Goal: Task Accomplishment & Management: Complete application form

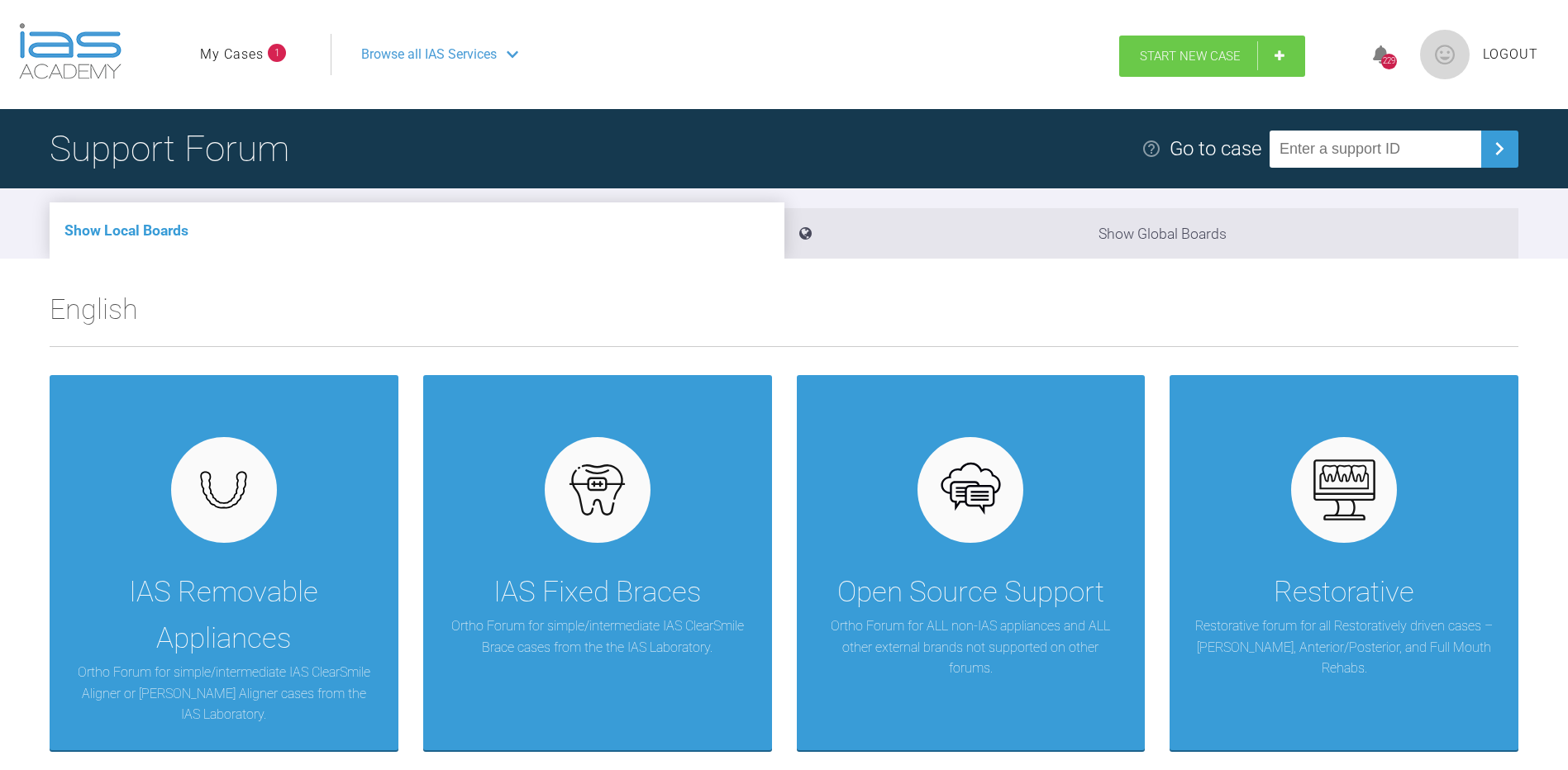
click at [1215, 57] on span "Start New Case" at bounding box center [1190, 56] width 101 height 15
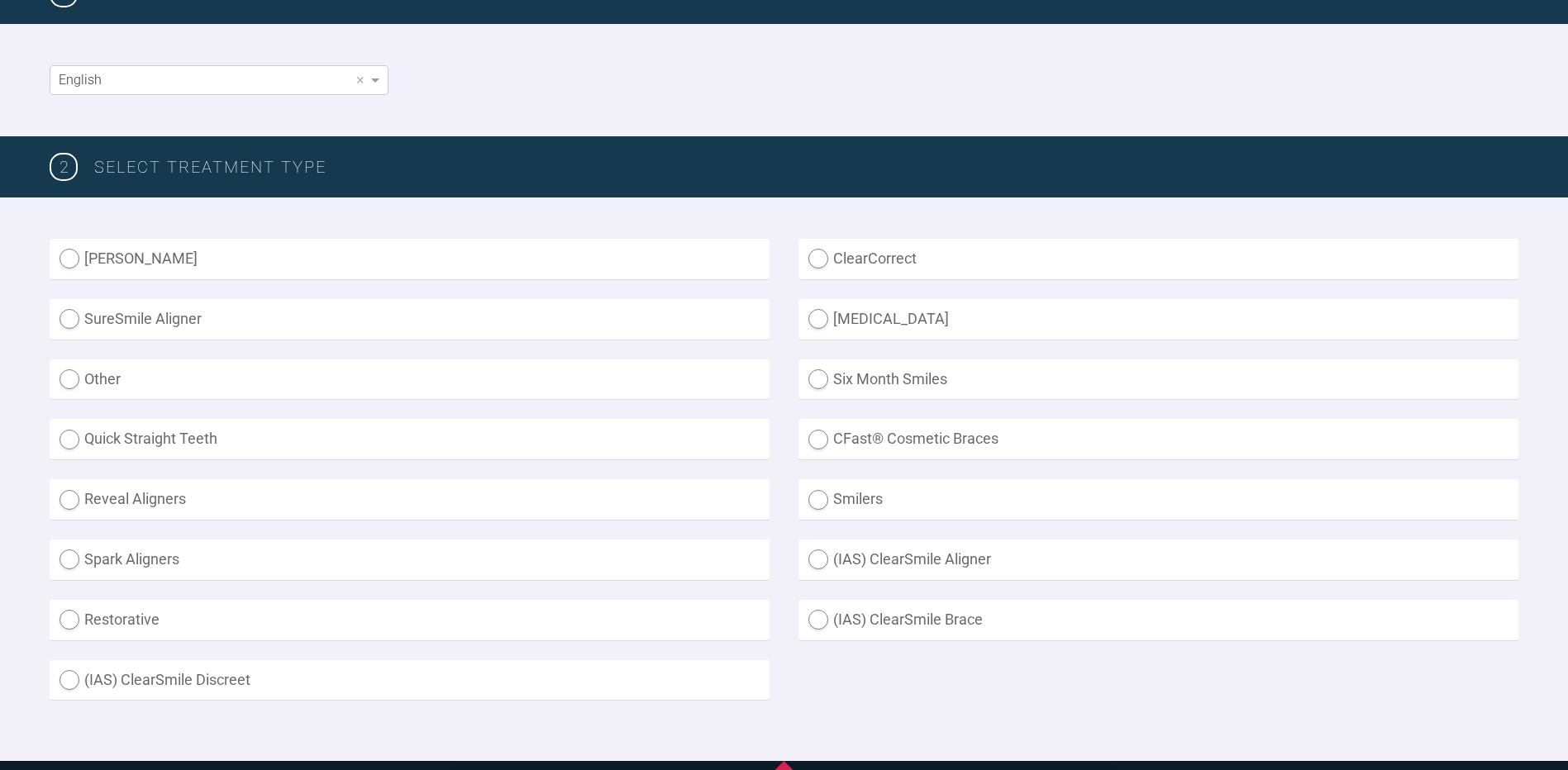
scroll to position [331, 0]
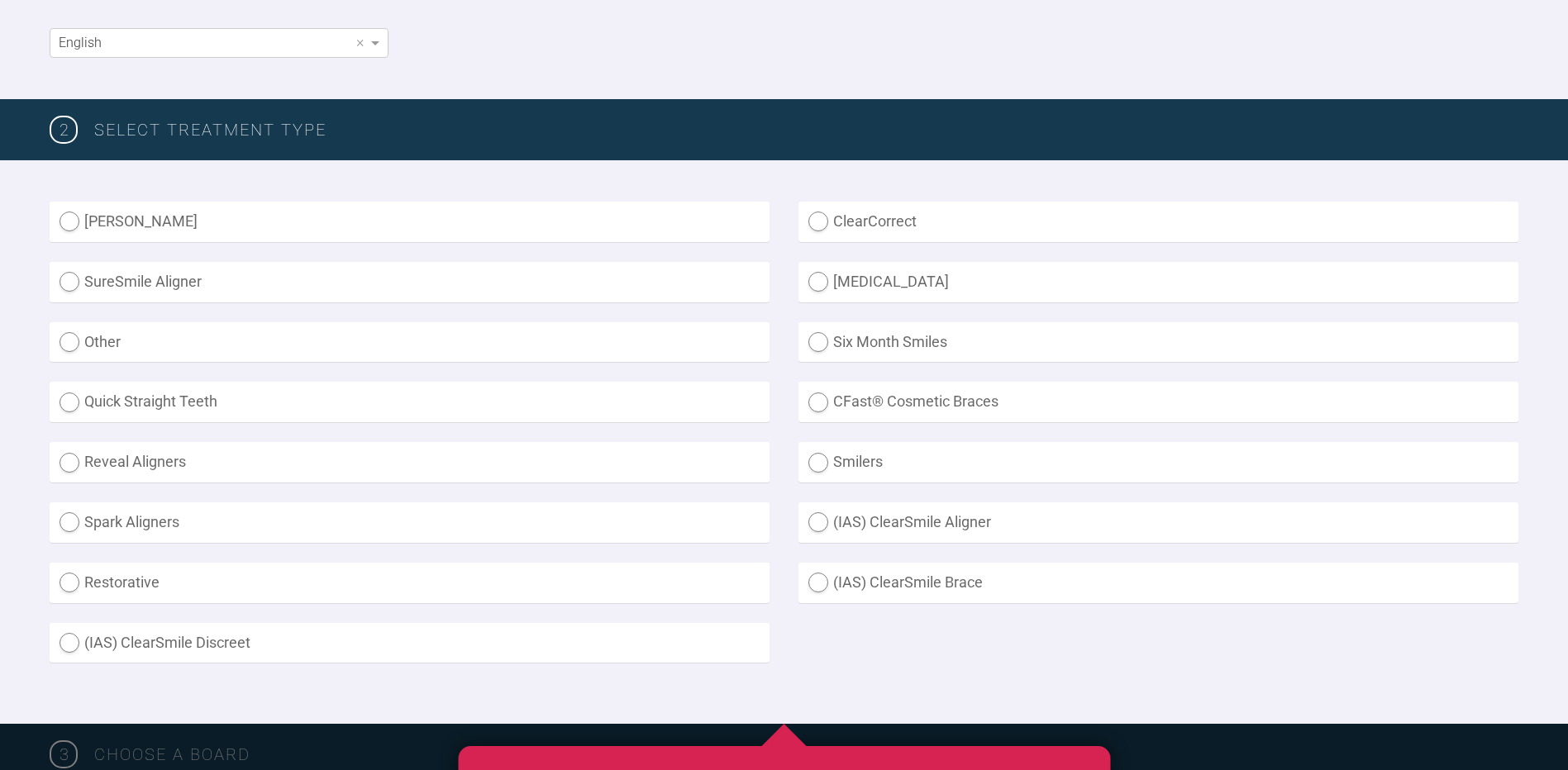
click at [966, 524] on label "(IAS) ClearSmile Aligner" at bounding box center [1158, 522] width 720 height 40
radio Aligner "true"
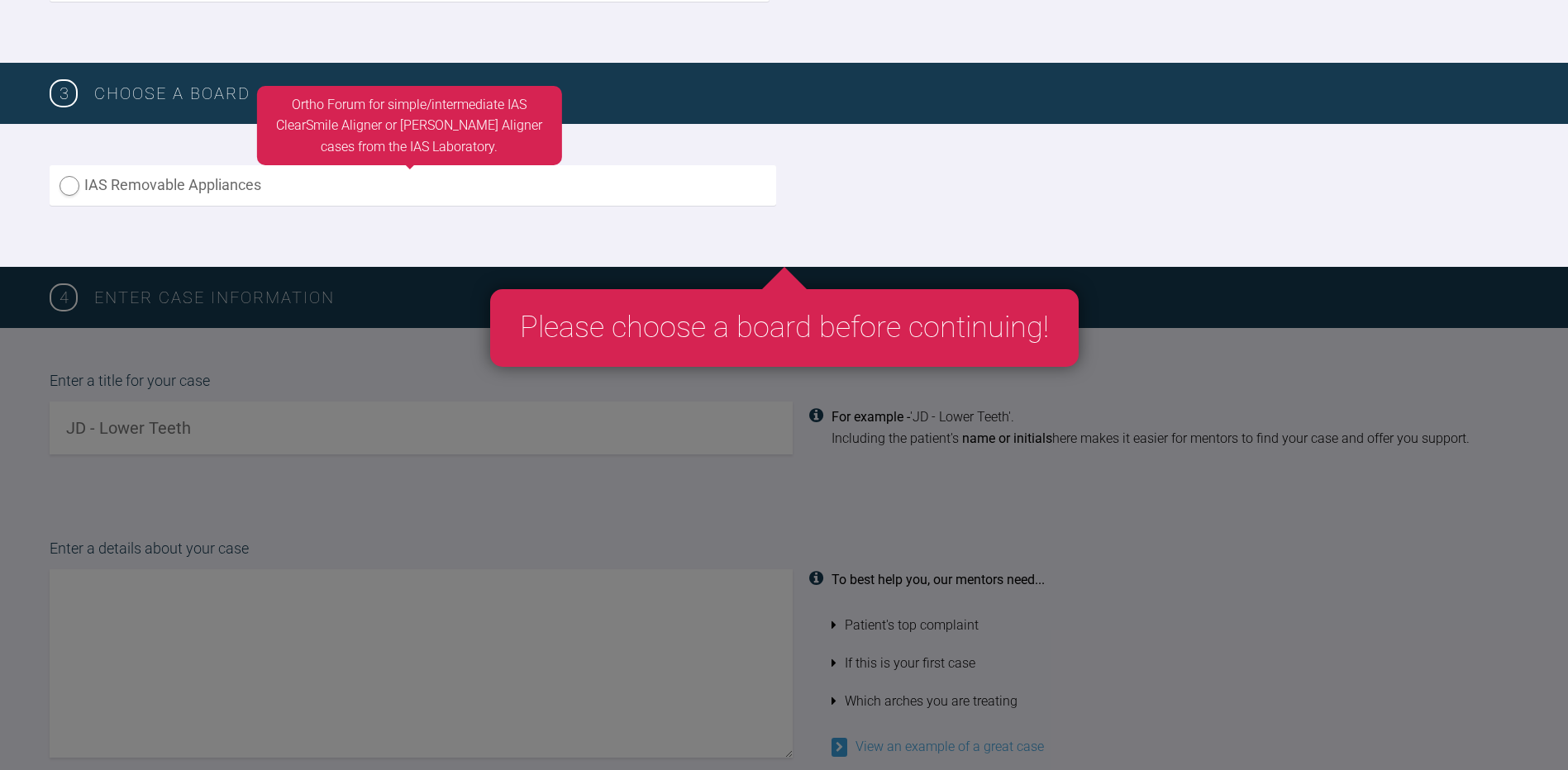
click at [170, 183] on label "IAS Removable Appliances" at bounding box center [412, 185] width 726 height 40
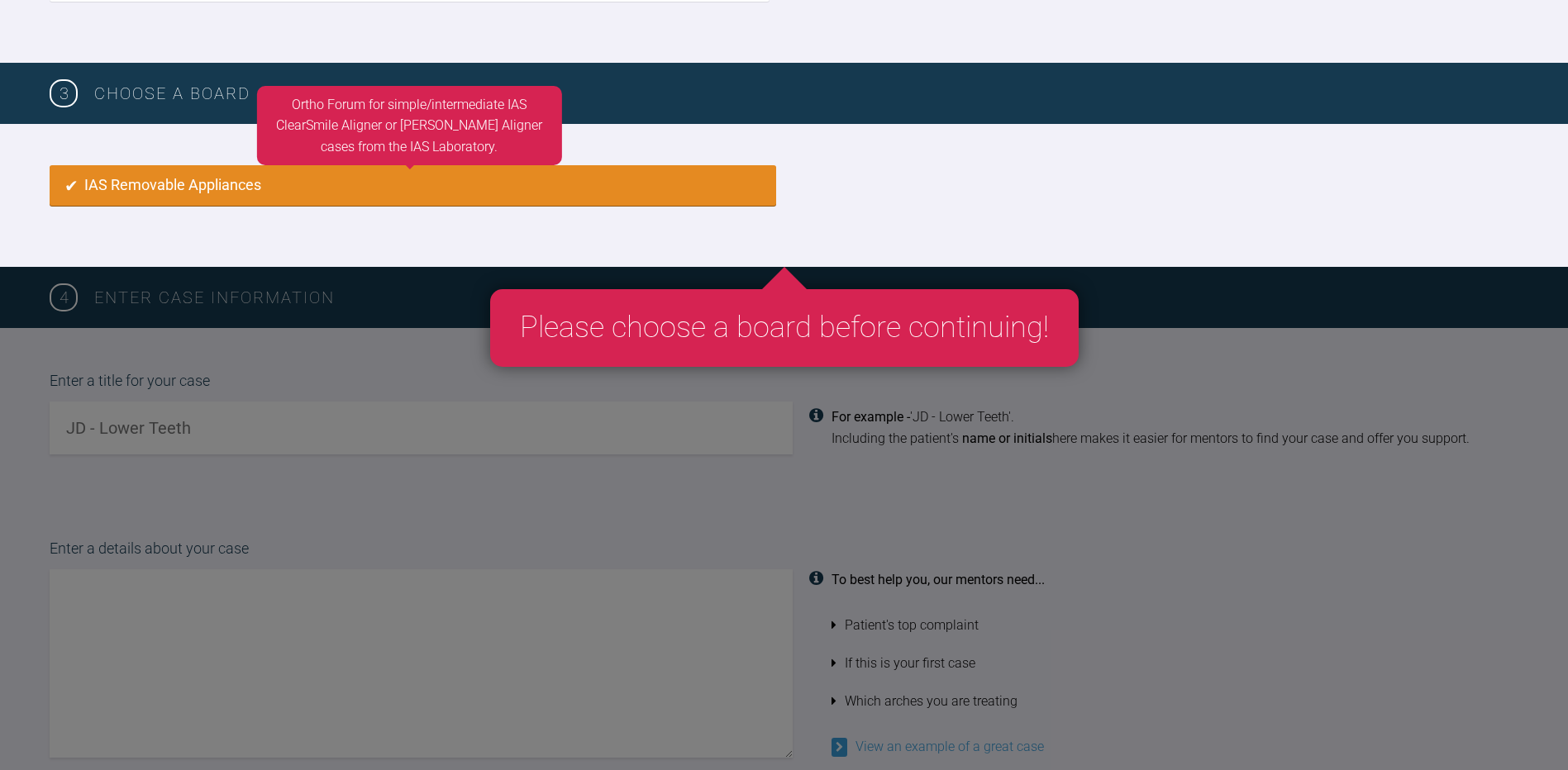
radio input "true"
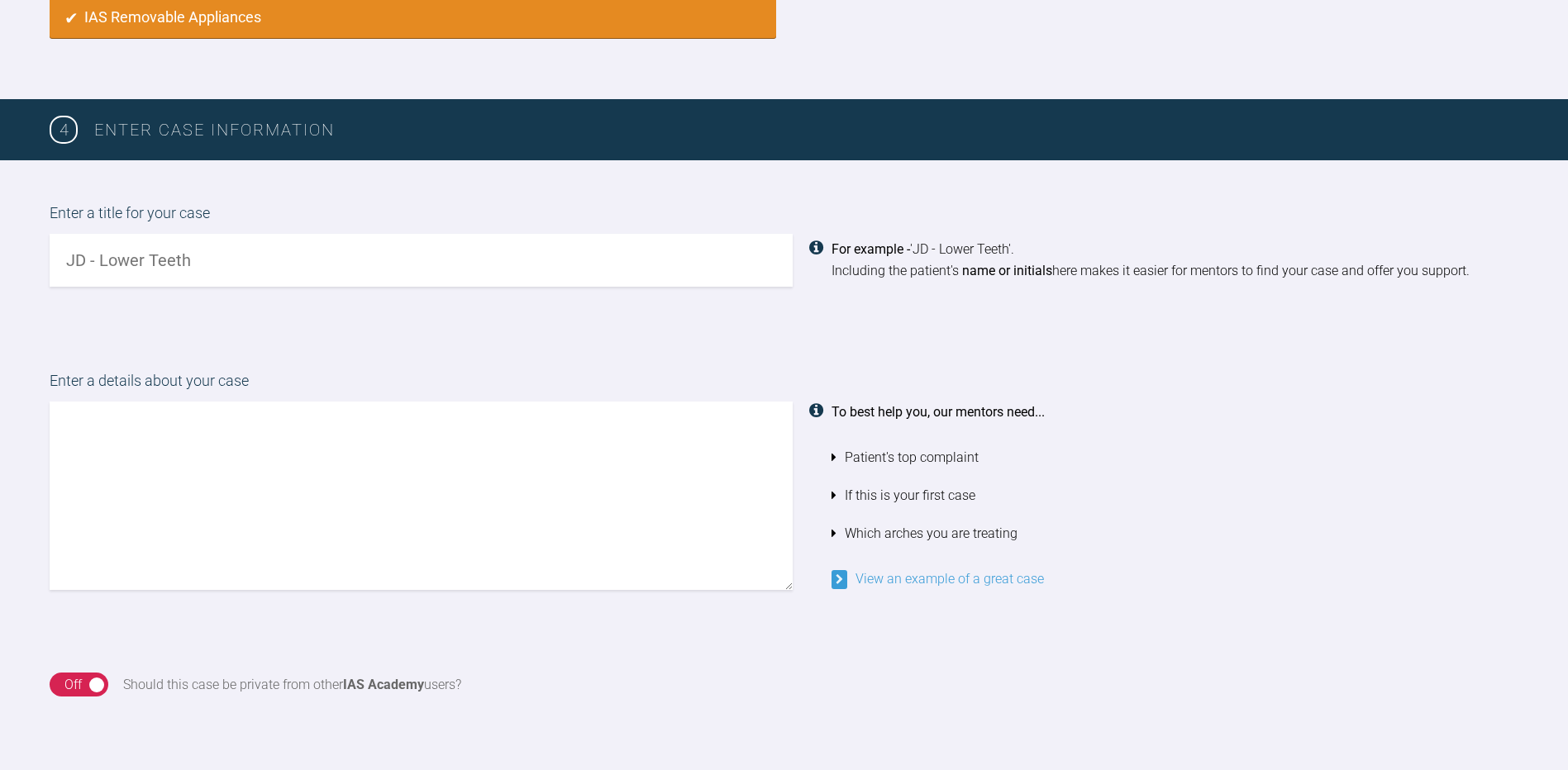
click at [139, 316] on div "Enter a title for your case For example - 'JD - Lower Teeth'. Including the pat…" at bounding box center [784, 244] width 1568 height 168
click at [125, 268] on input "text" at bounding box center [421, 261] width 743 height 53
click at [144, 257] on input "DH - upper or upper & lower" at bounding box center [421, 261] width 743 height 53
type input "DH - upper only or upper & lower"
click at [73, 339] on div "Enter a details about your case To best help you, our mentors need... Patient's…" at bounding box center [784, 480] width 1568 height 304
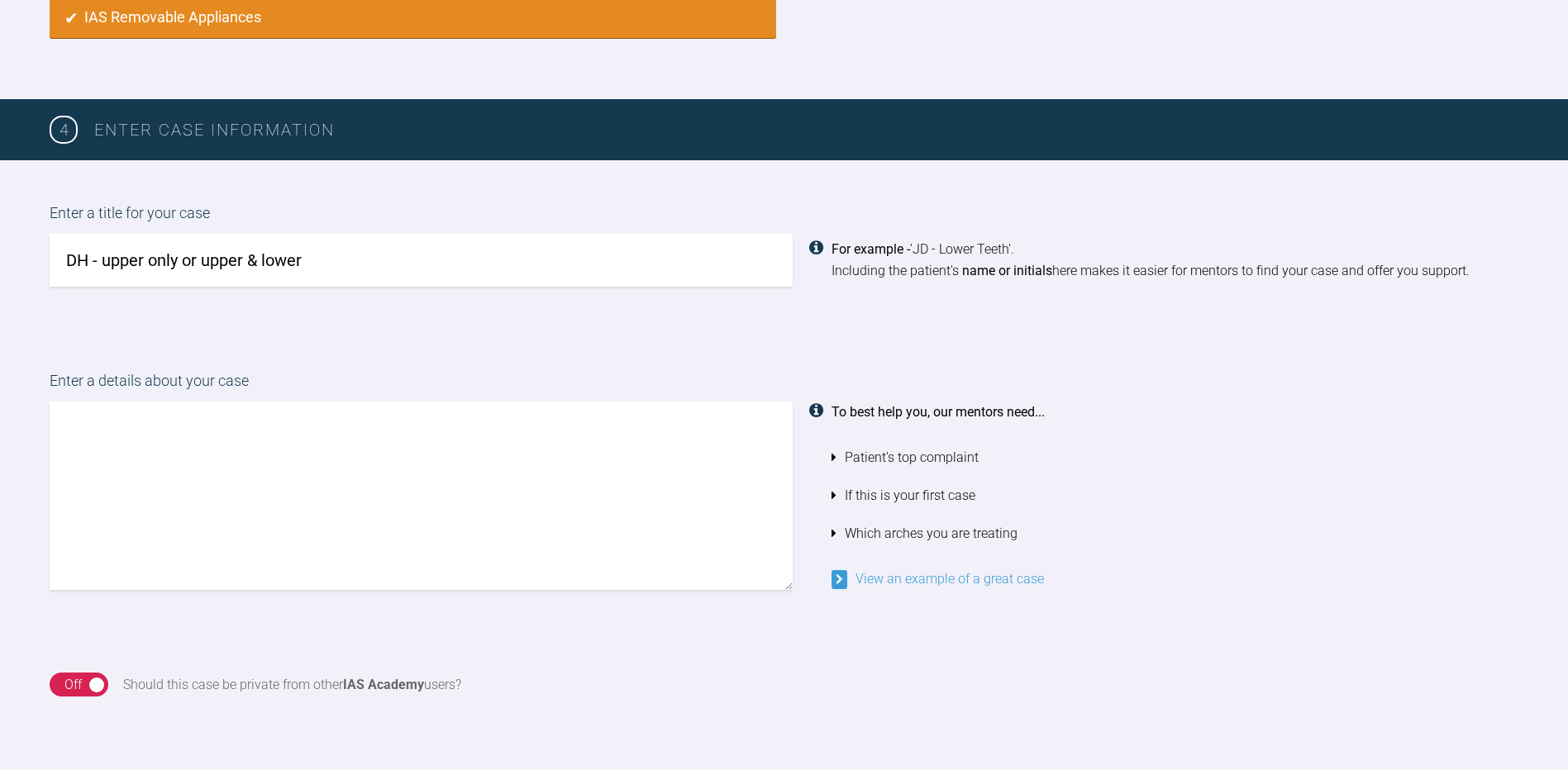
click at [81, 407] on textarea at bounding box center [421, 496] width 743 height 189
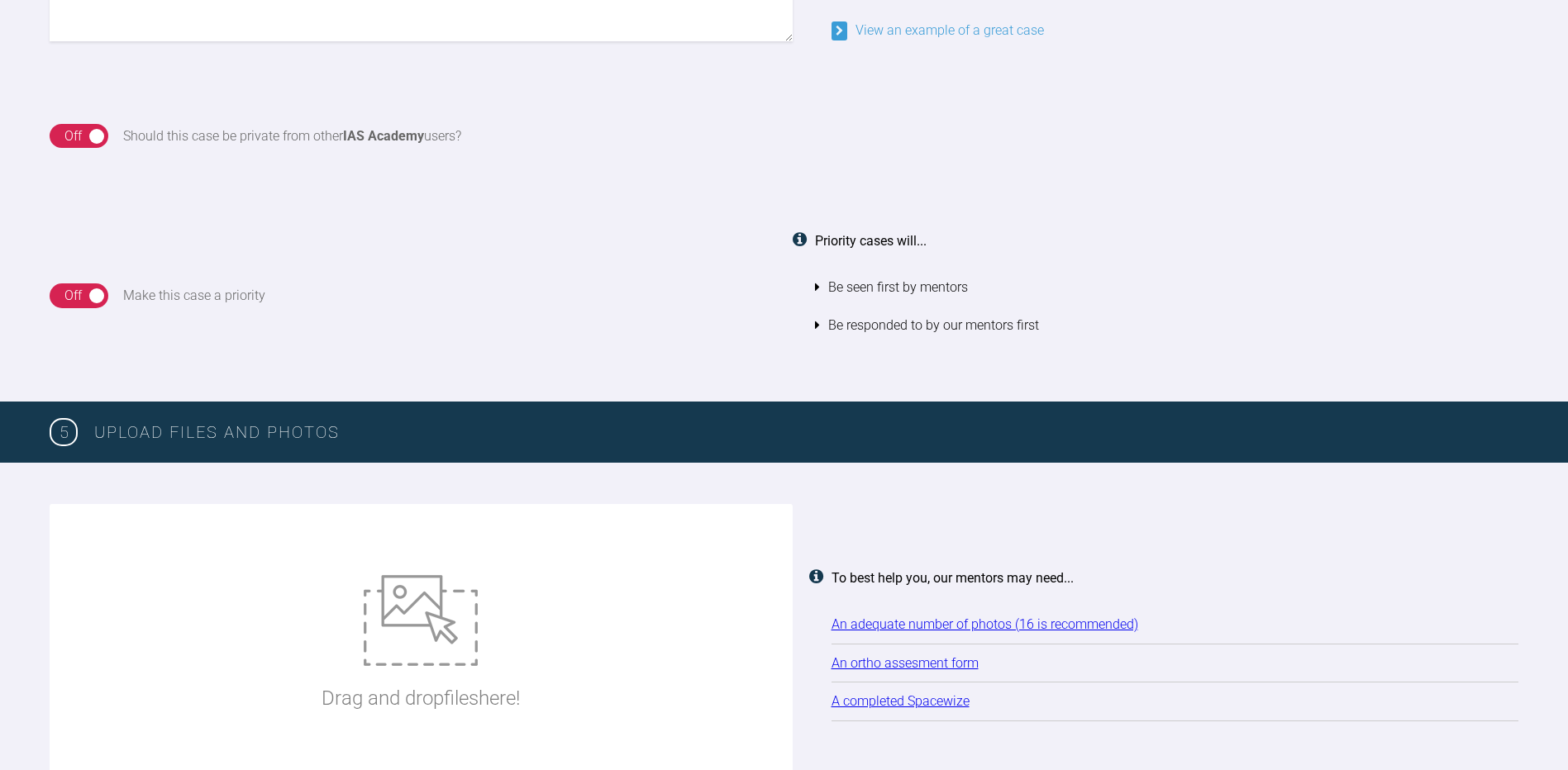
scroll to position [1738, 0]
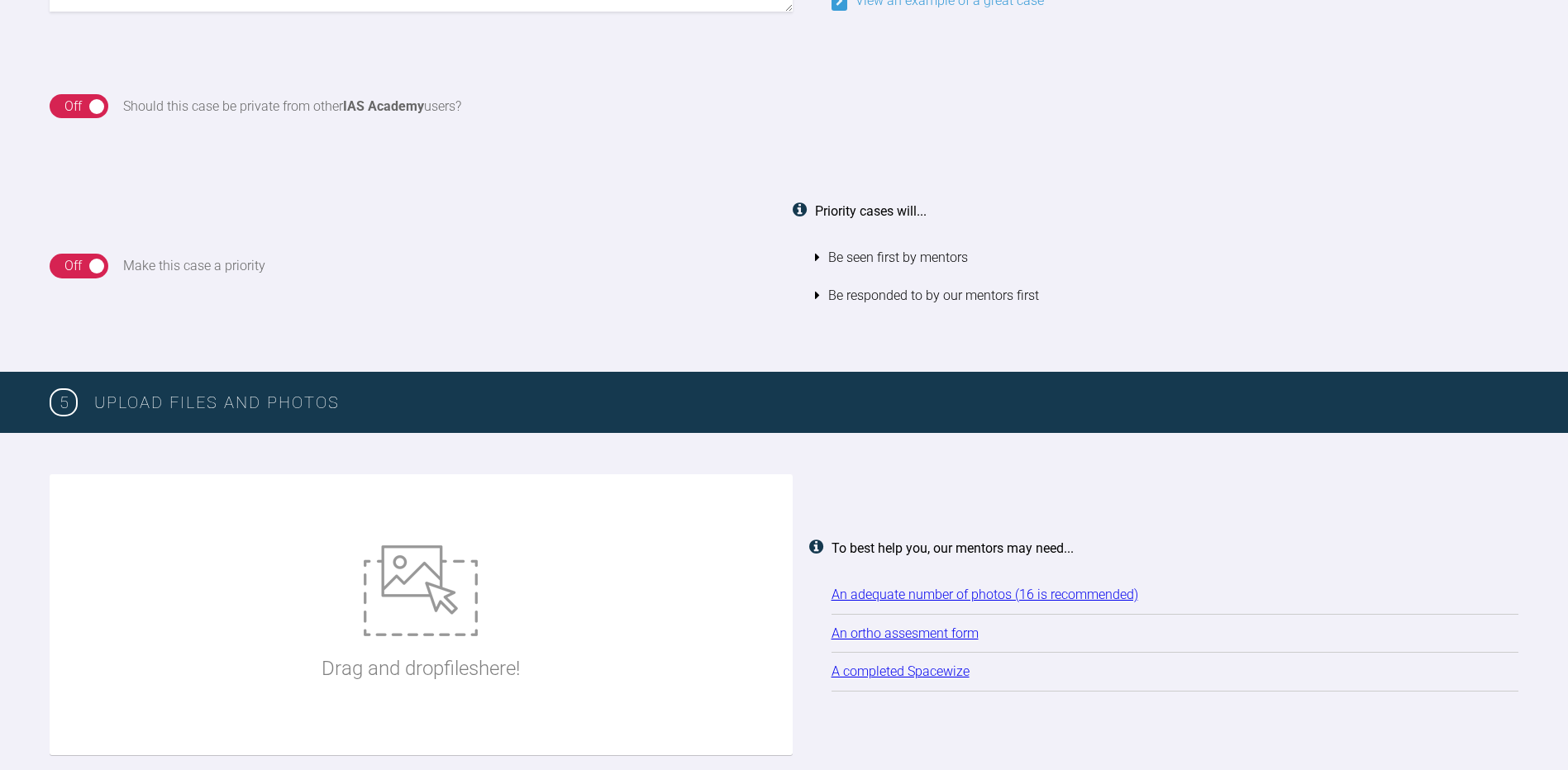
type textarea "Hi. This patient had braces as a teenager but they have since relapsed. She wou…"
click at [428, 593] on img at bounding box center [420, 591] width 114 height 91
type input "C:\fakepath\IMG_6088.JPG"
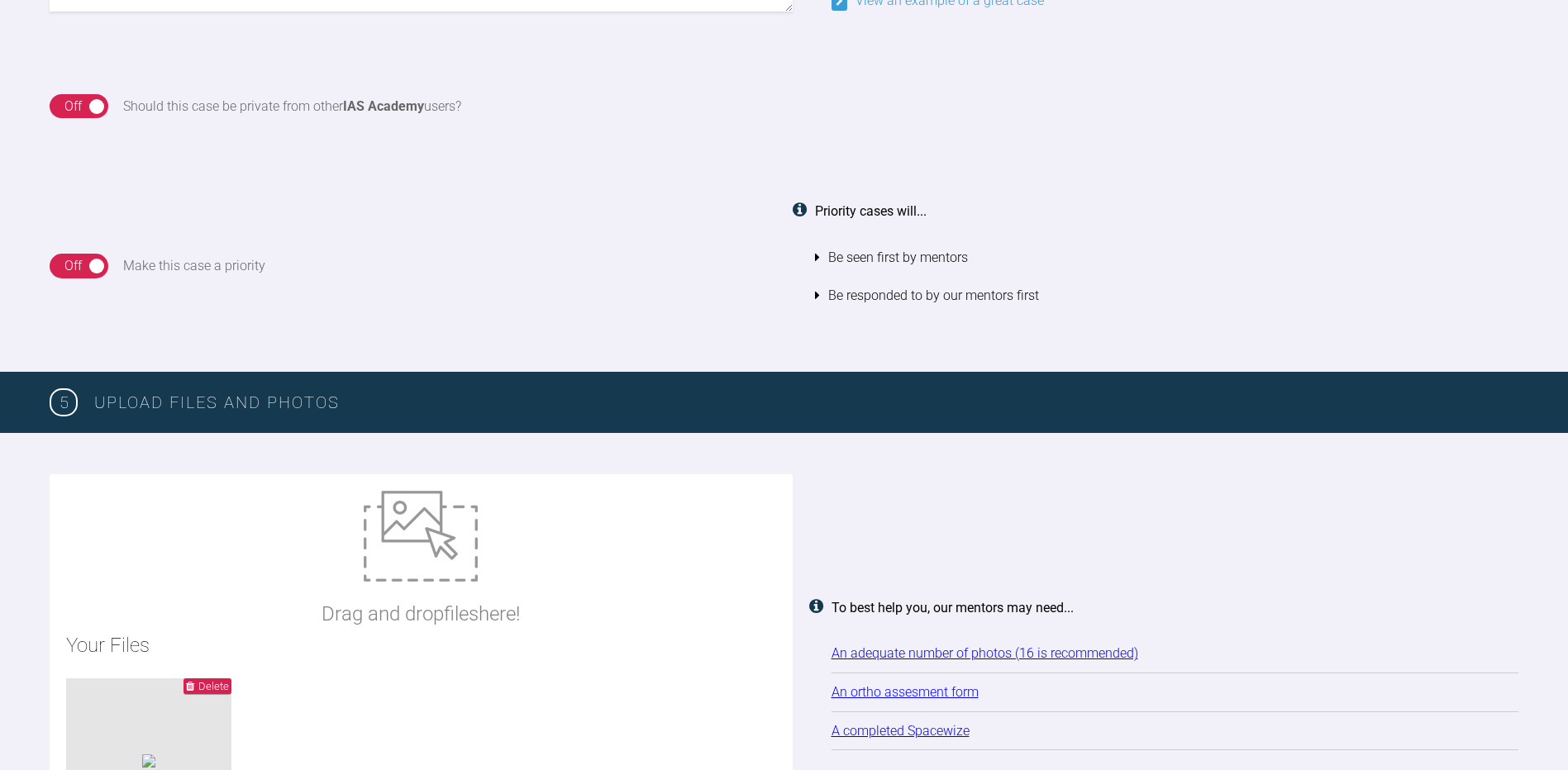
click at [432, 573] on img at bounding box center [420, 537] width 114 height 91
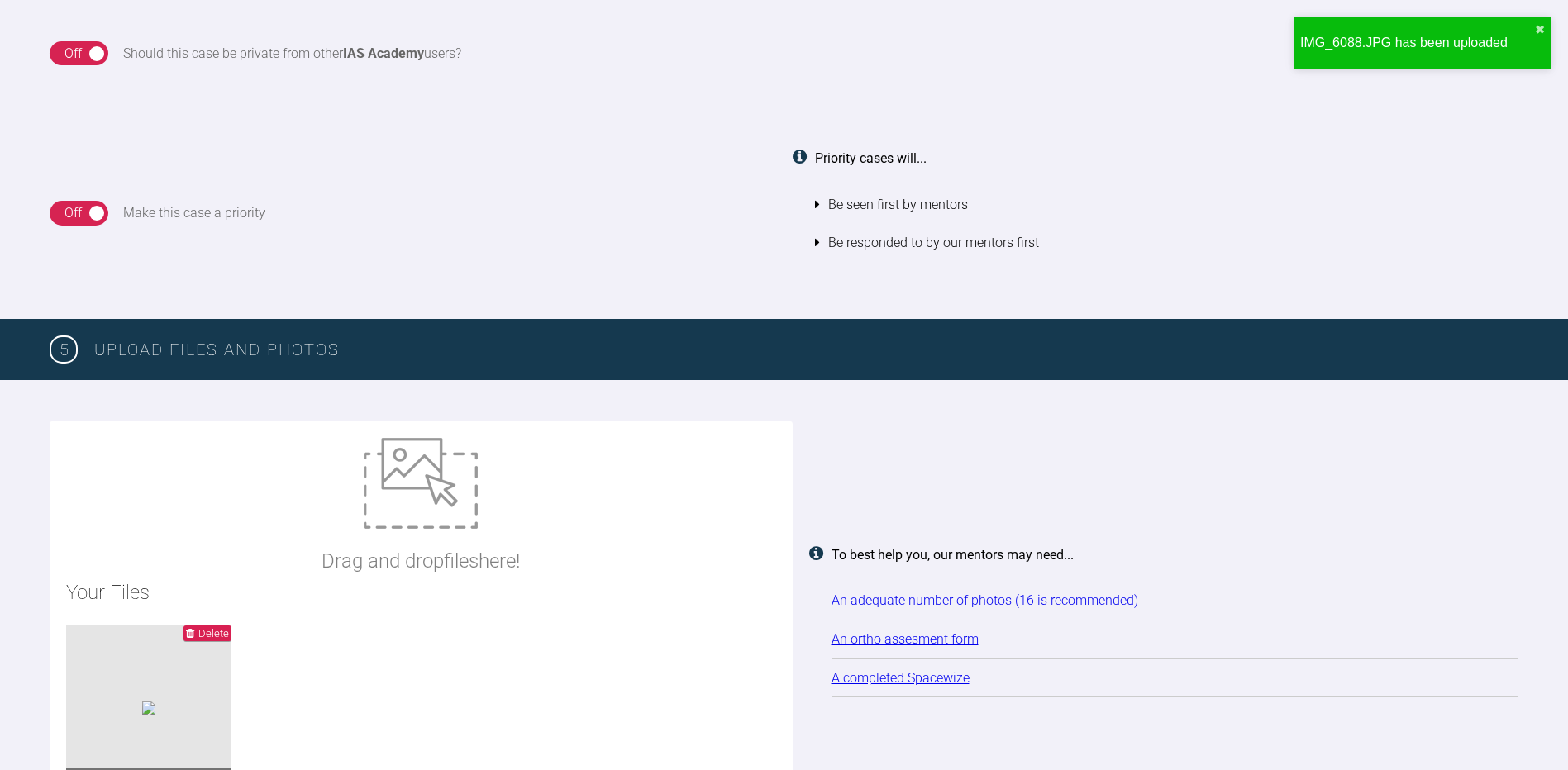
scroll to position [1821, 0]
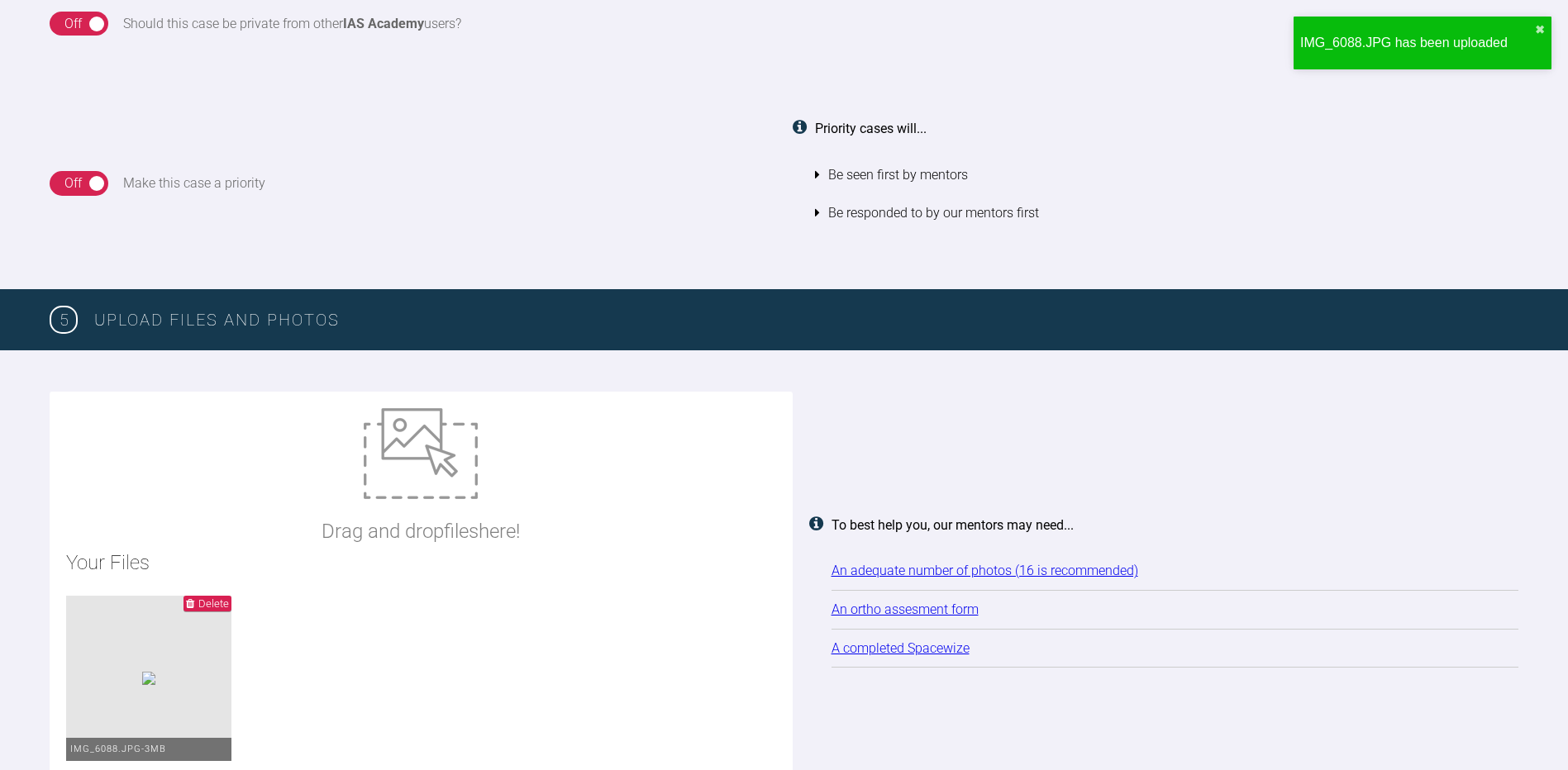
type input "C:\fakepath\IMG_6089.JPG"
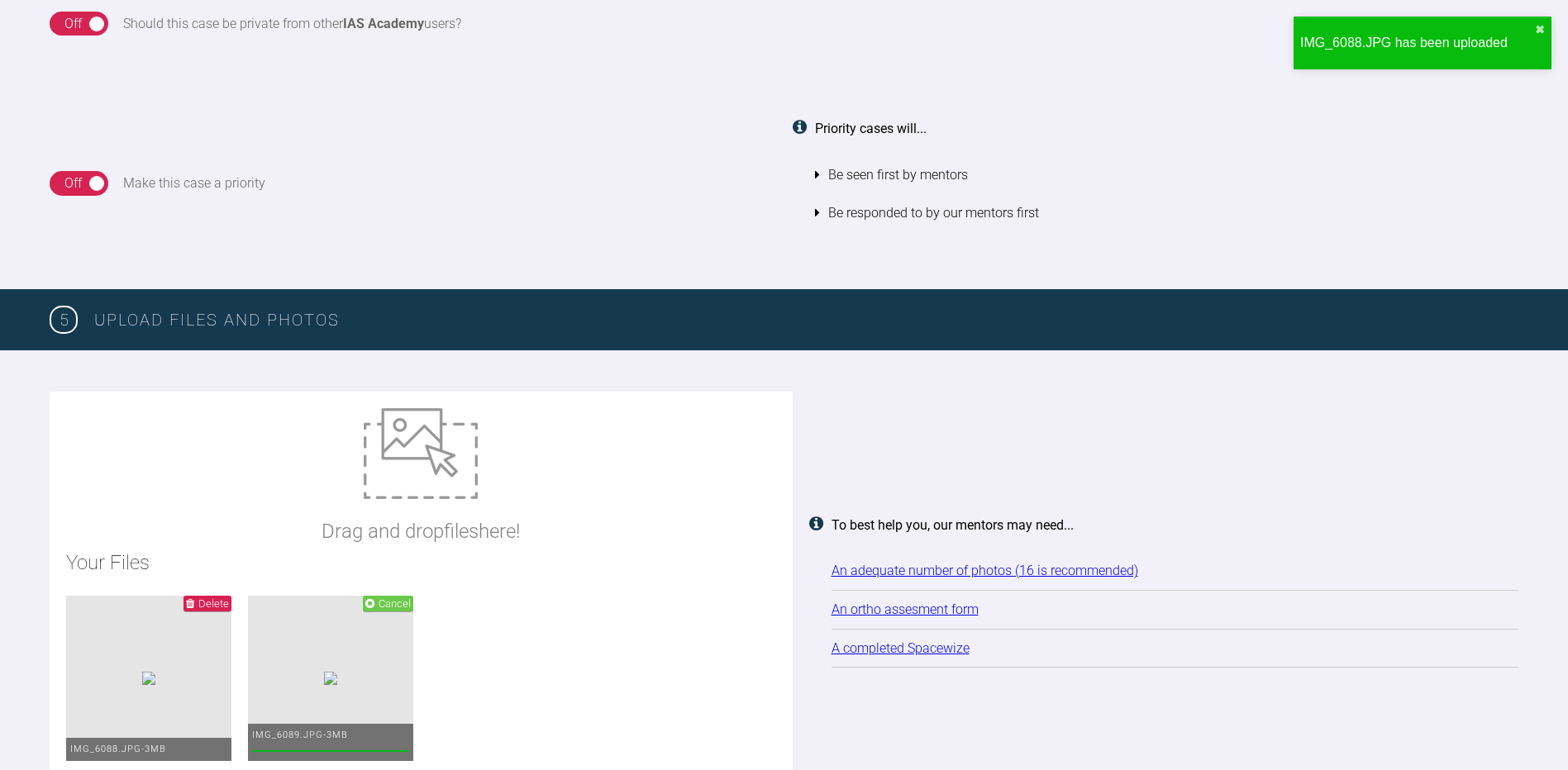
click at [423, 508] on div "Drag and drop files here!" at bounding box center [420, 478] width 198 height 139
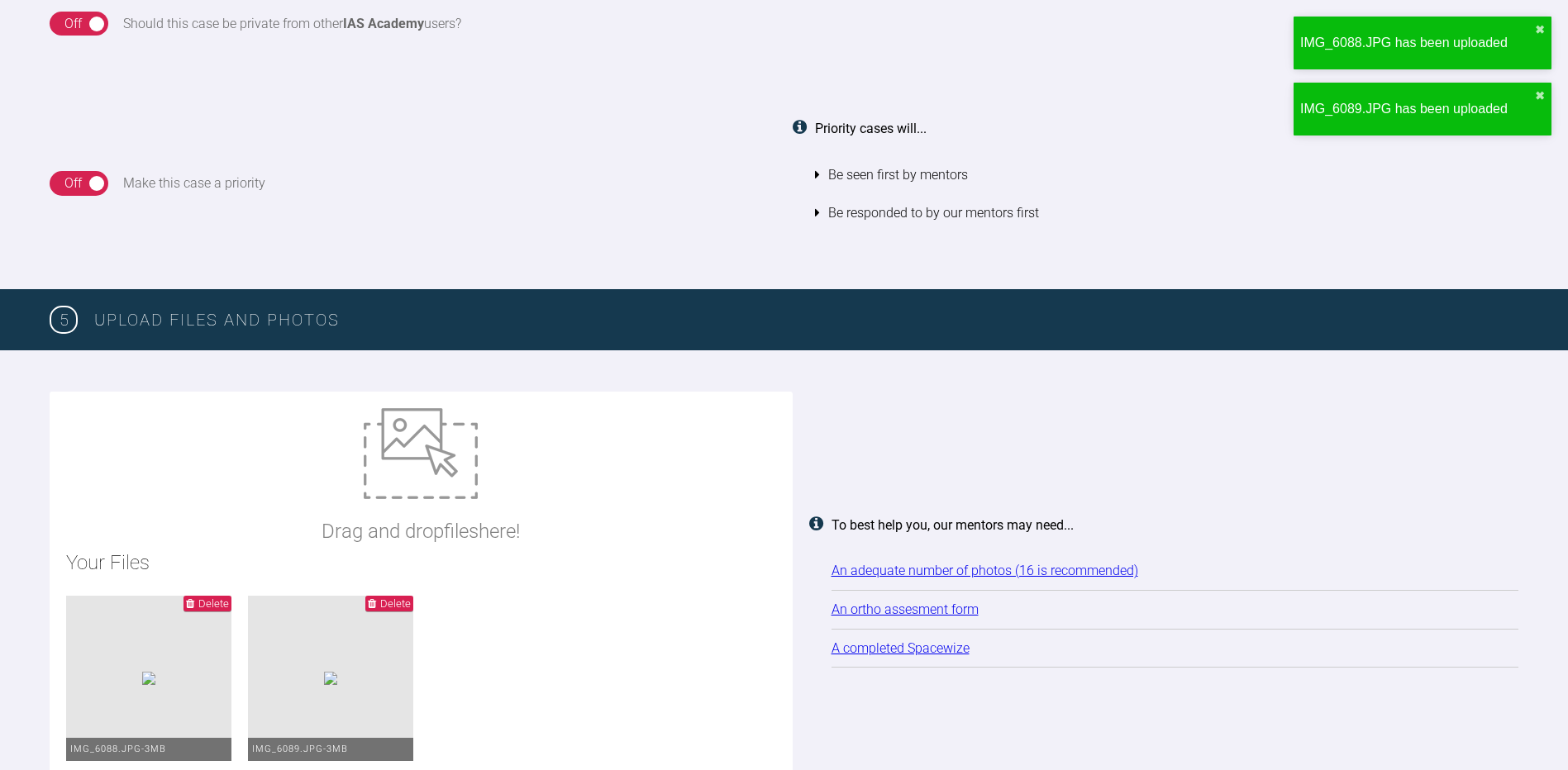
type input "C:\fakepath\IMG_6091.JPG"
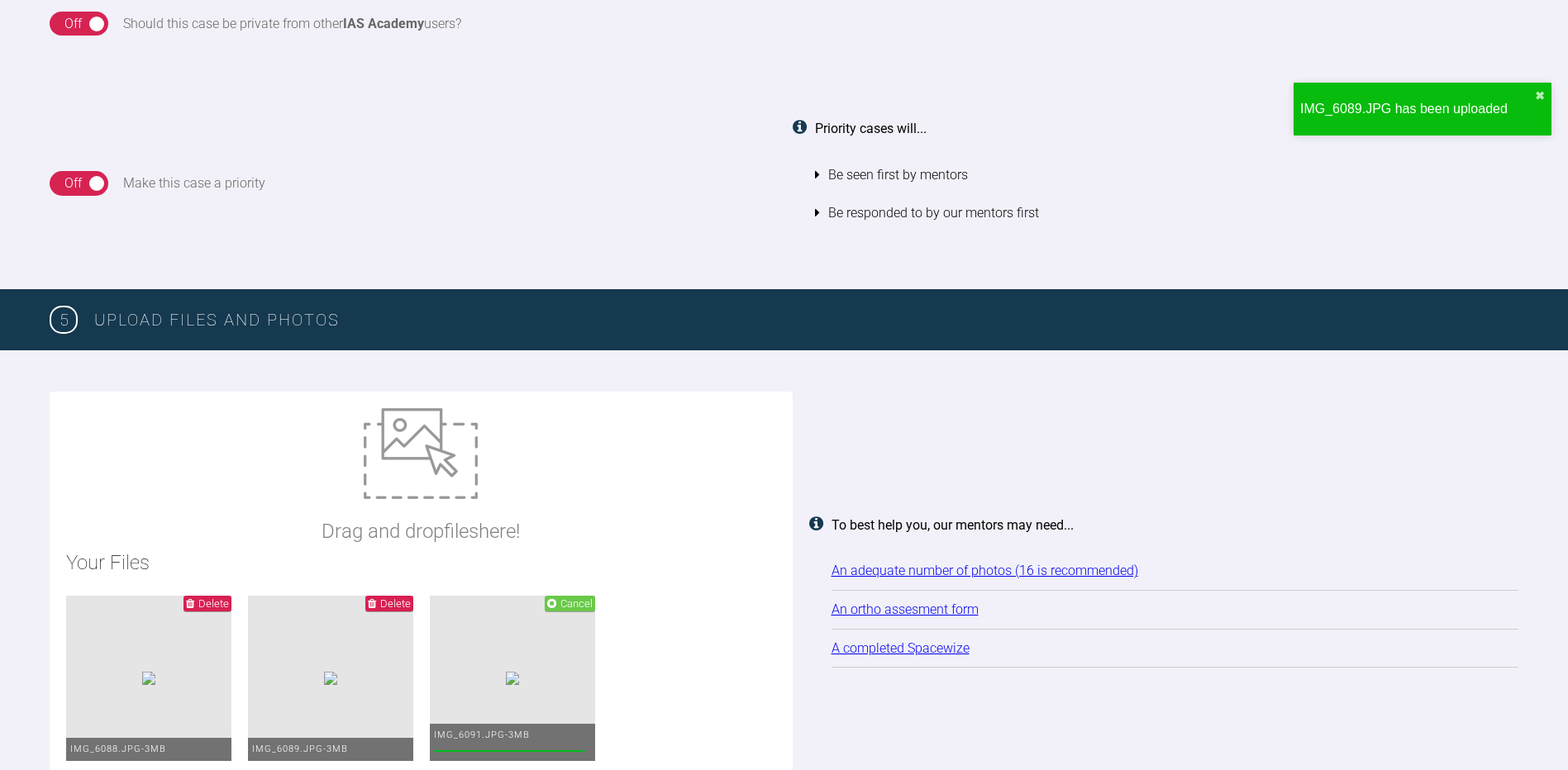
click at [446, 468] on img at bounding box center [420, 454] width 114 height 91
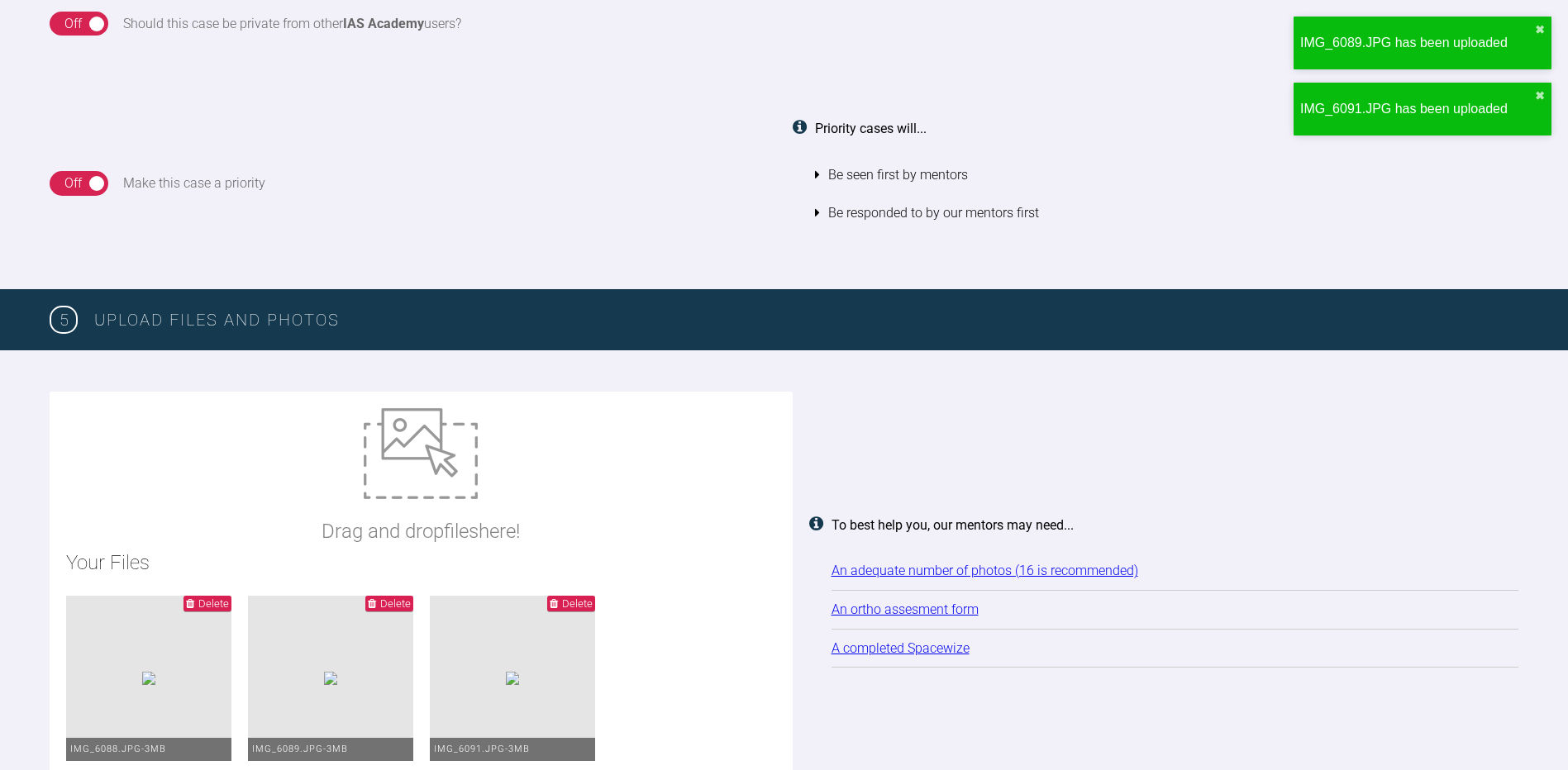
type input "C:\fakepath\IMG_6093.JPG"
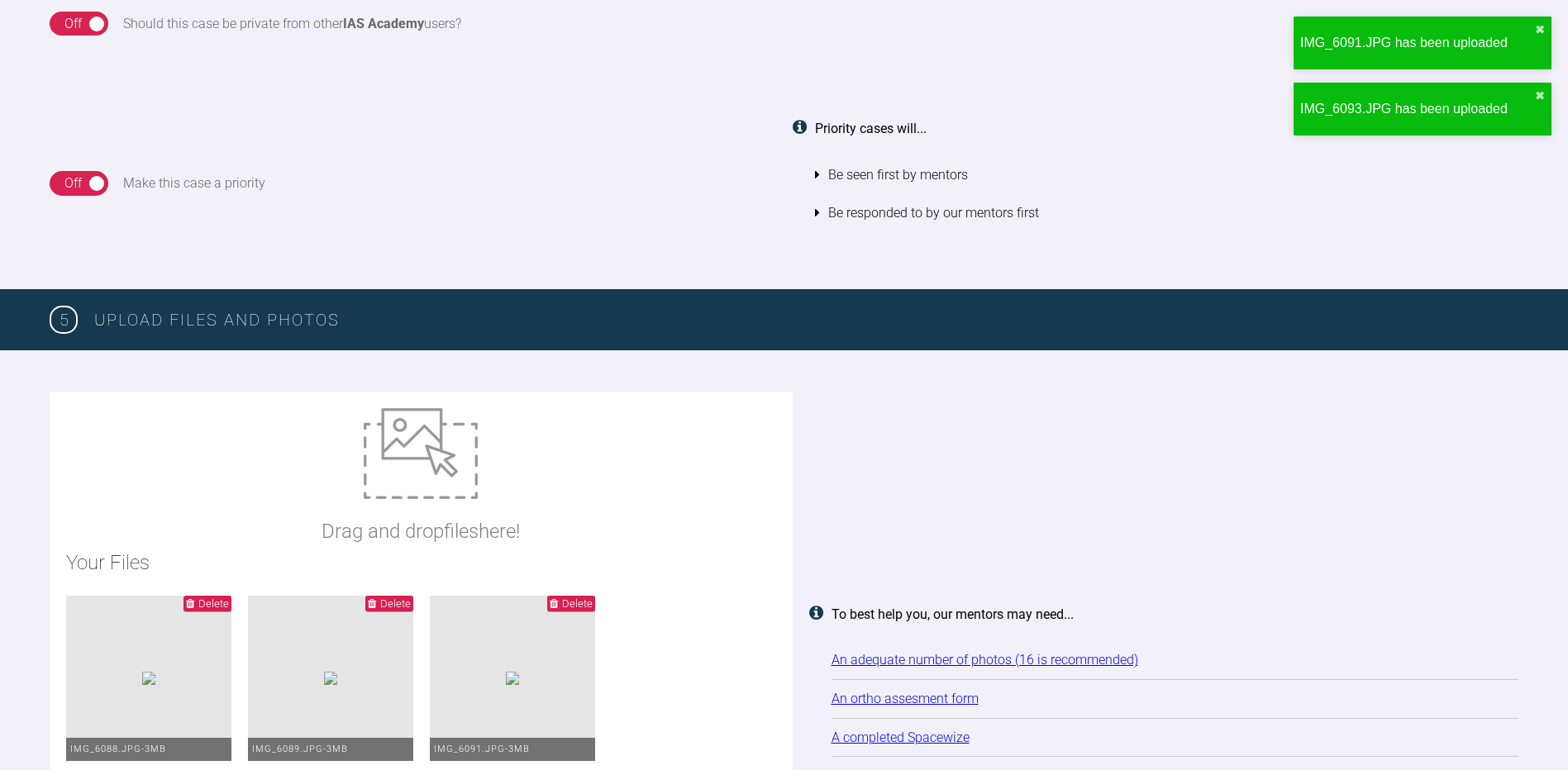
click at [433, 490] on img at bounding box center [420, 454] width 114 height 91
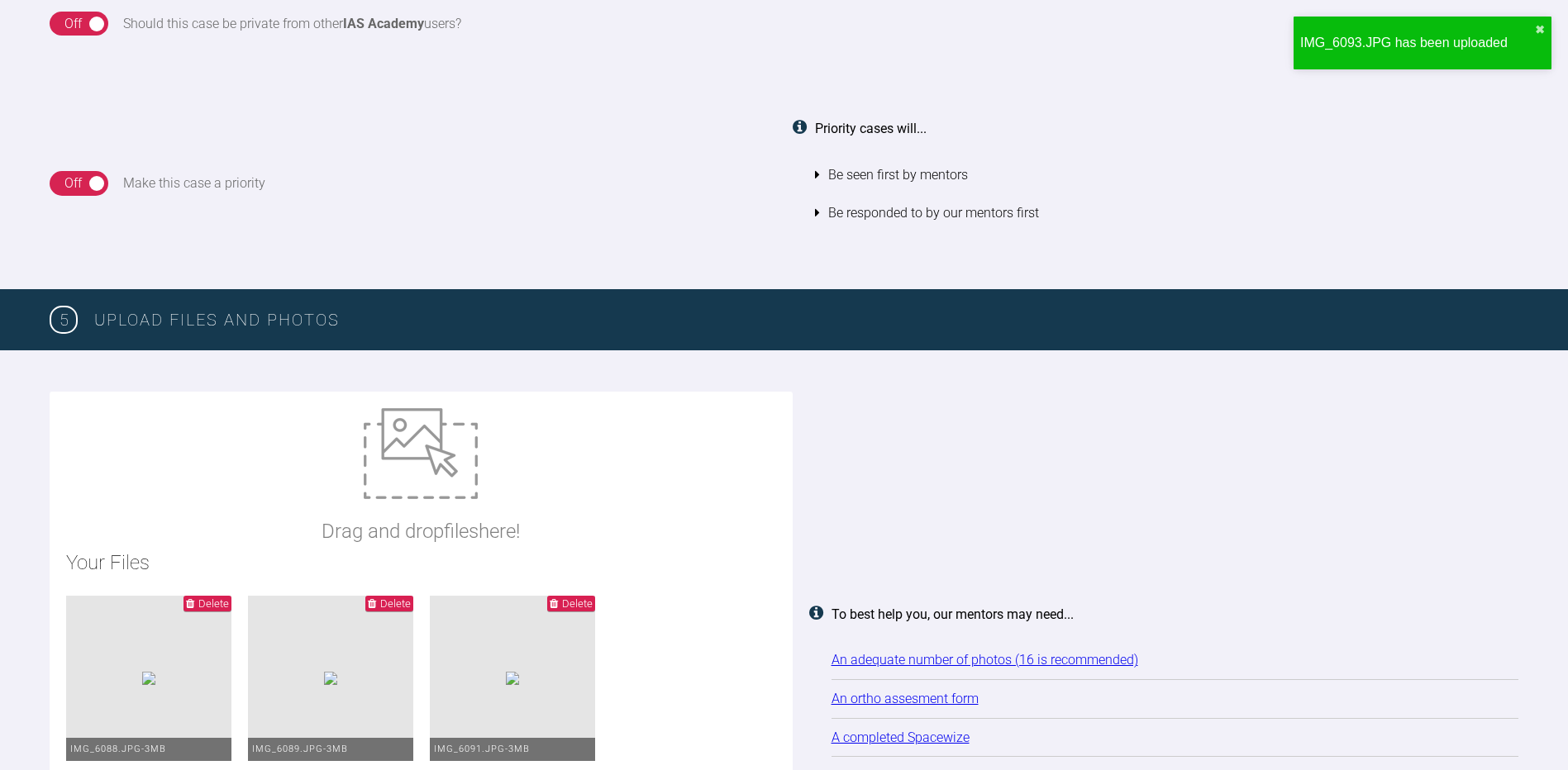
type input "C:\fakepath\IMG_6076.JPG"
click at [430, 484] on img at bounding box center [420, 454] width 114 height 91
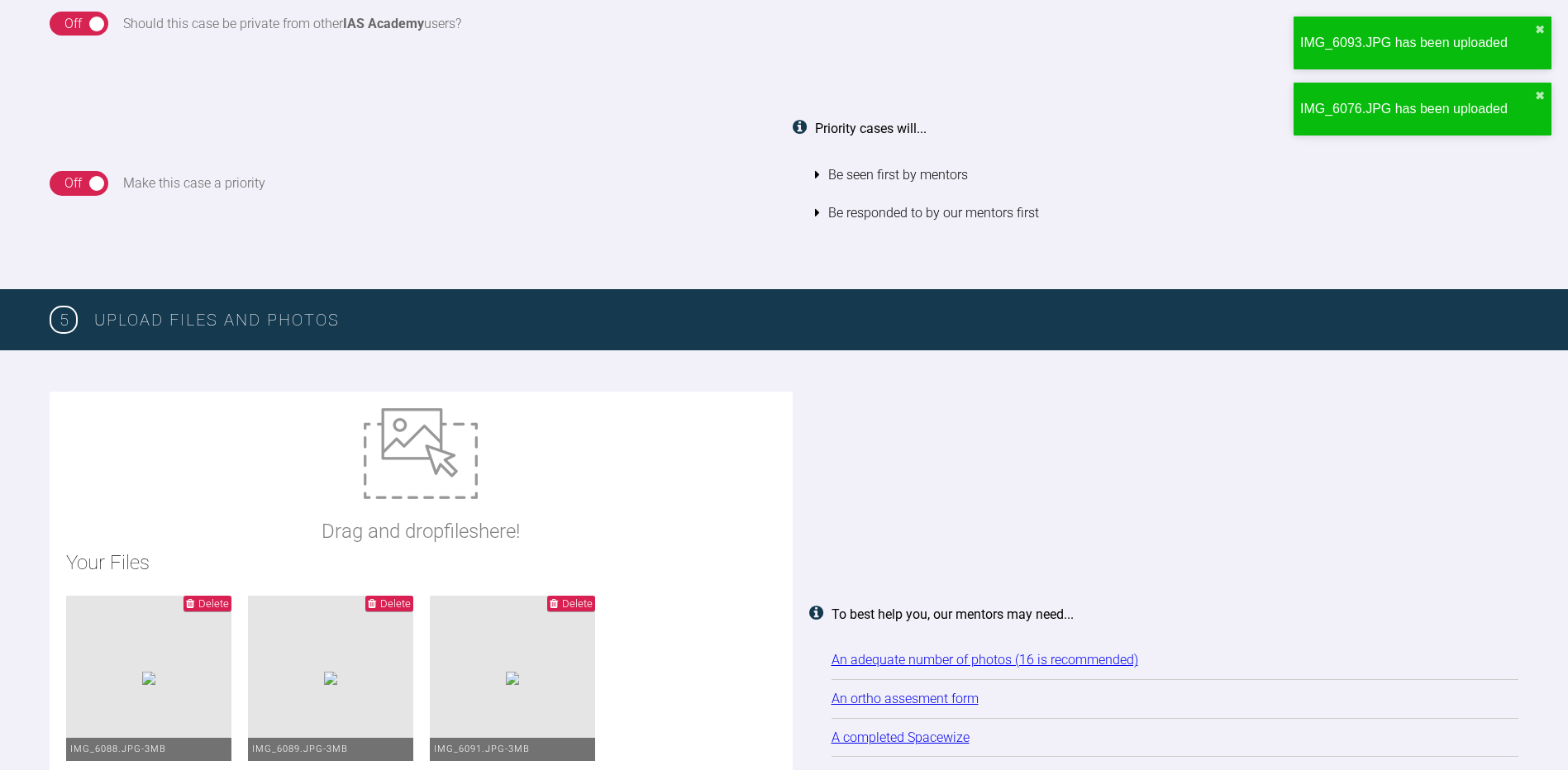
type input "C:\fakepath\IMG_6077.JPG"
click at [448, 461] on img at bounding box center [420, 454] width 114 height 91
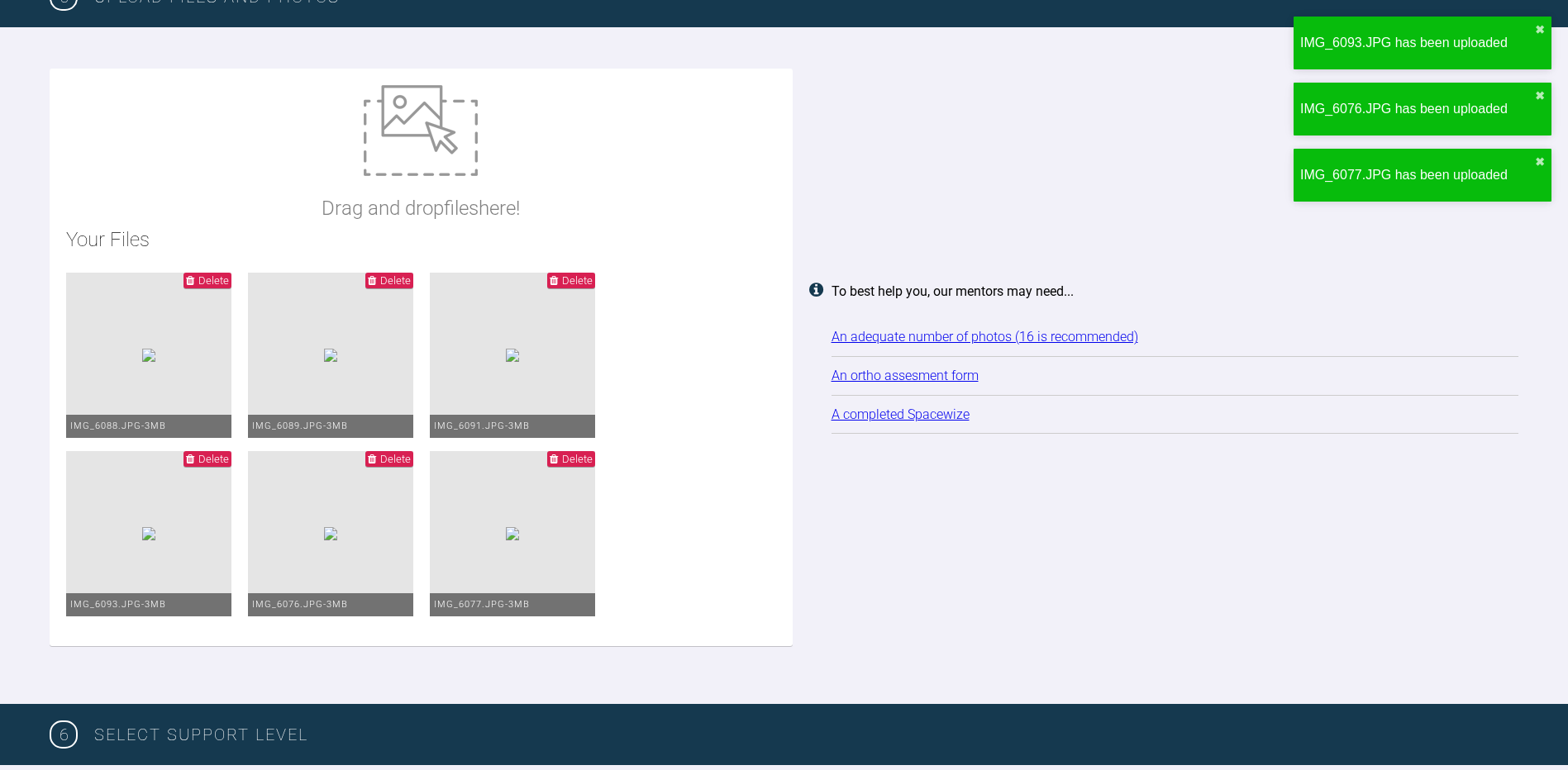
scroll to position [1987, 0]
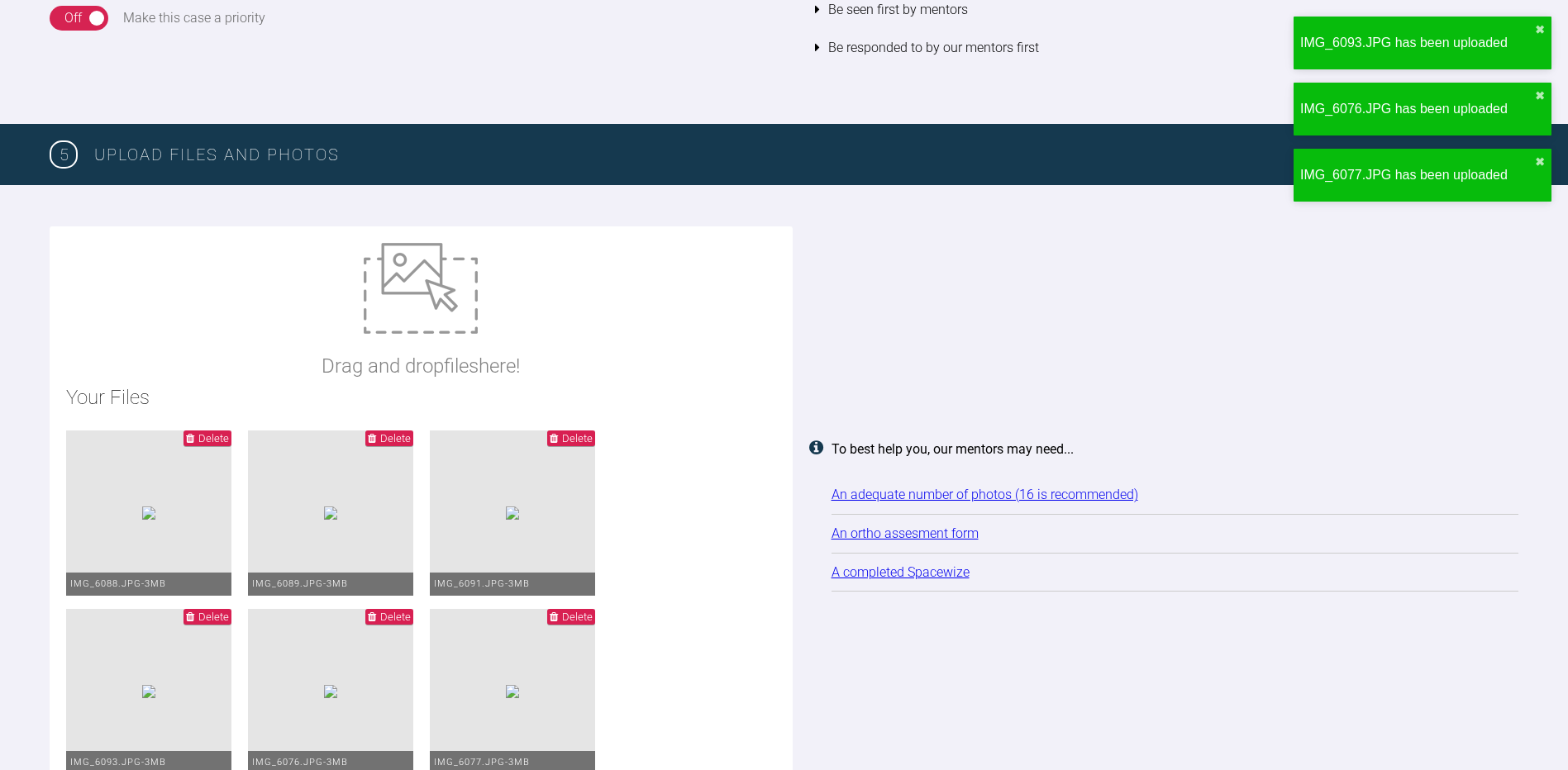
type input "C:\fakepath\IMG_6078.JPG"
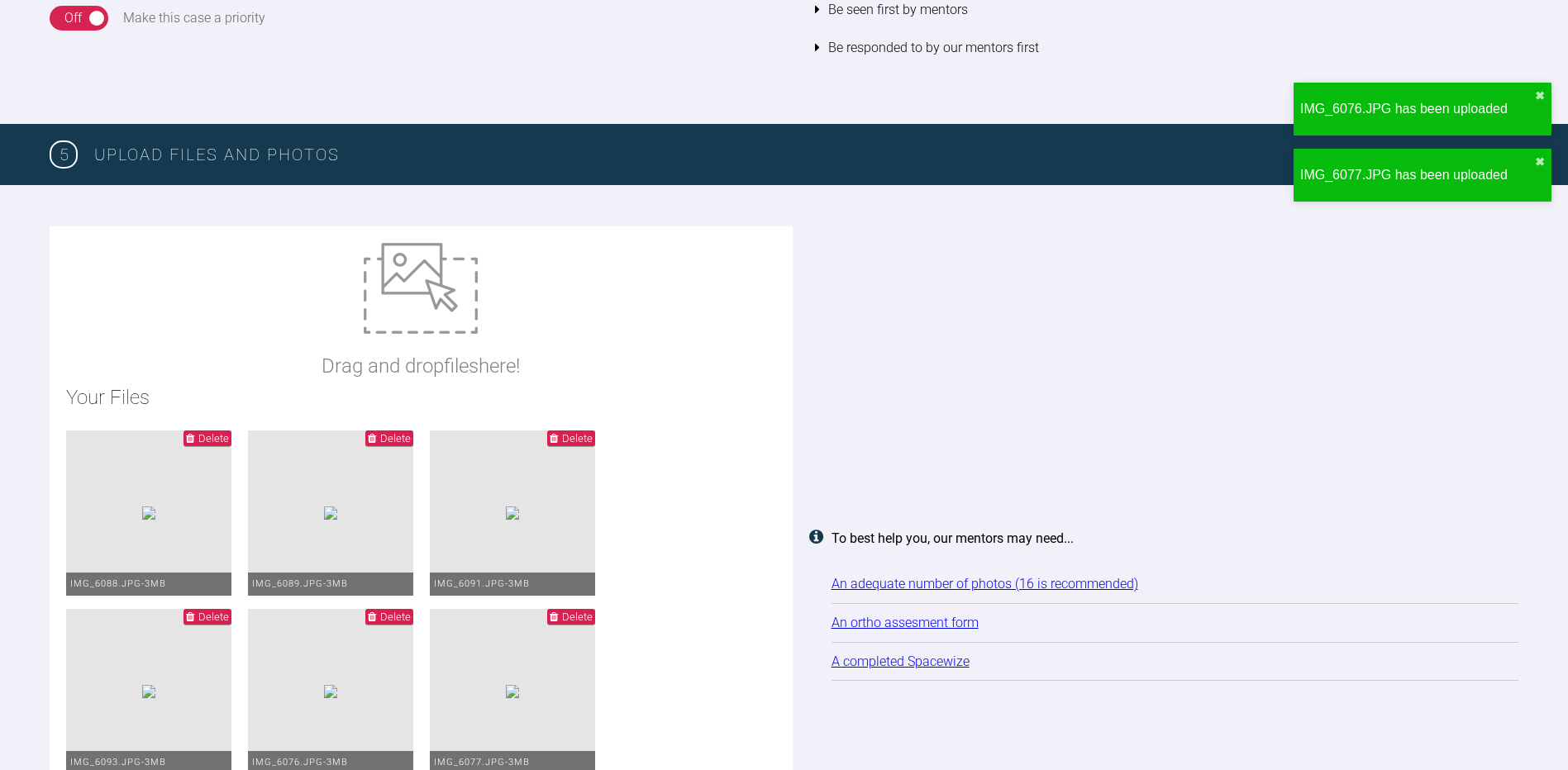
click at [410, 290] on img at bounding box center [420, 288] width 114 height 91
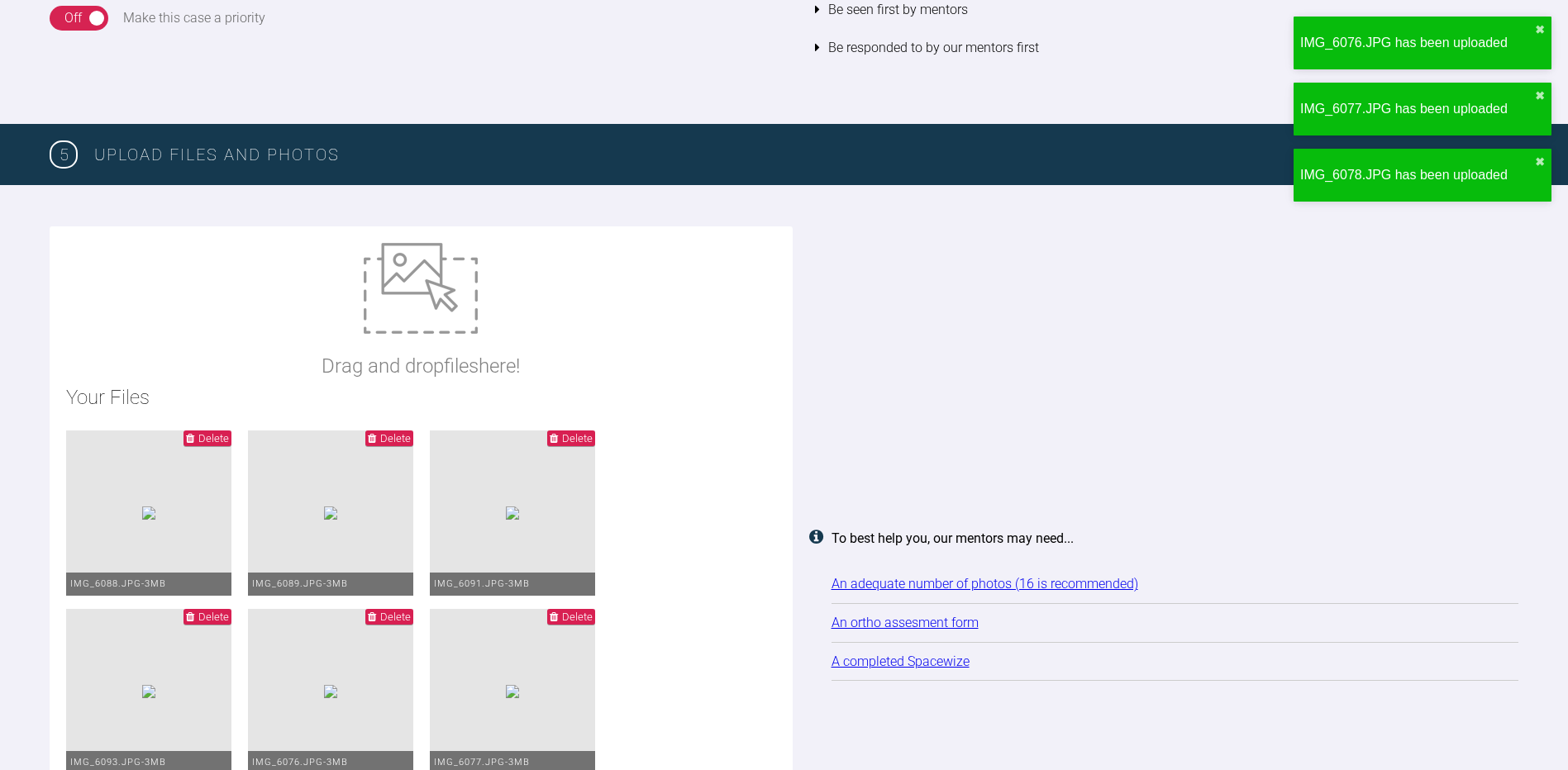
type input "C:\fakepath\IMG_6079.JPG"
click at [429, 324] on img at bounding box center [420, 288] width 114 height 91
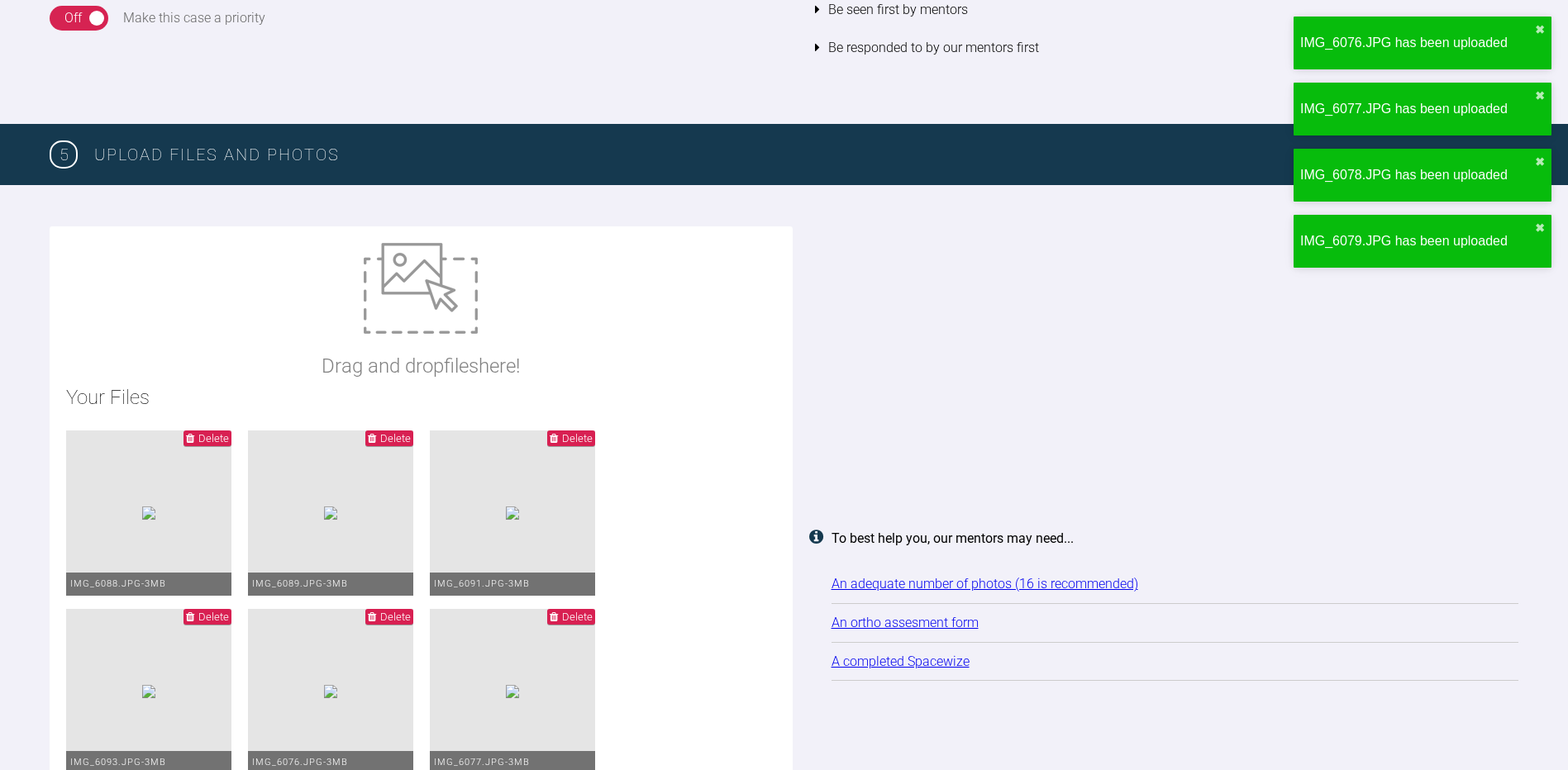
type input "C:\fakepath\IMG_6080.JPG"
click at [431, 346] on div "Drag and drop files here!" at bounding box center [420, 312] width 198 height 139
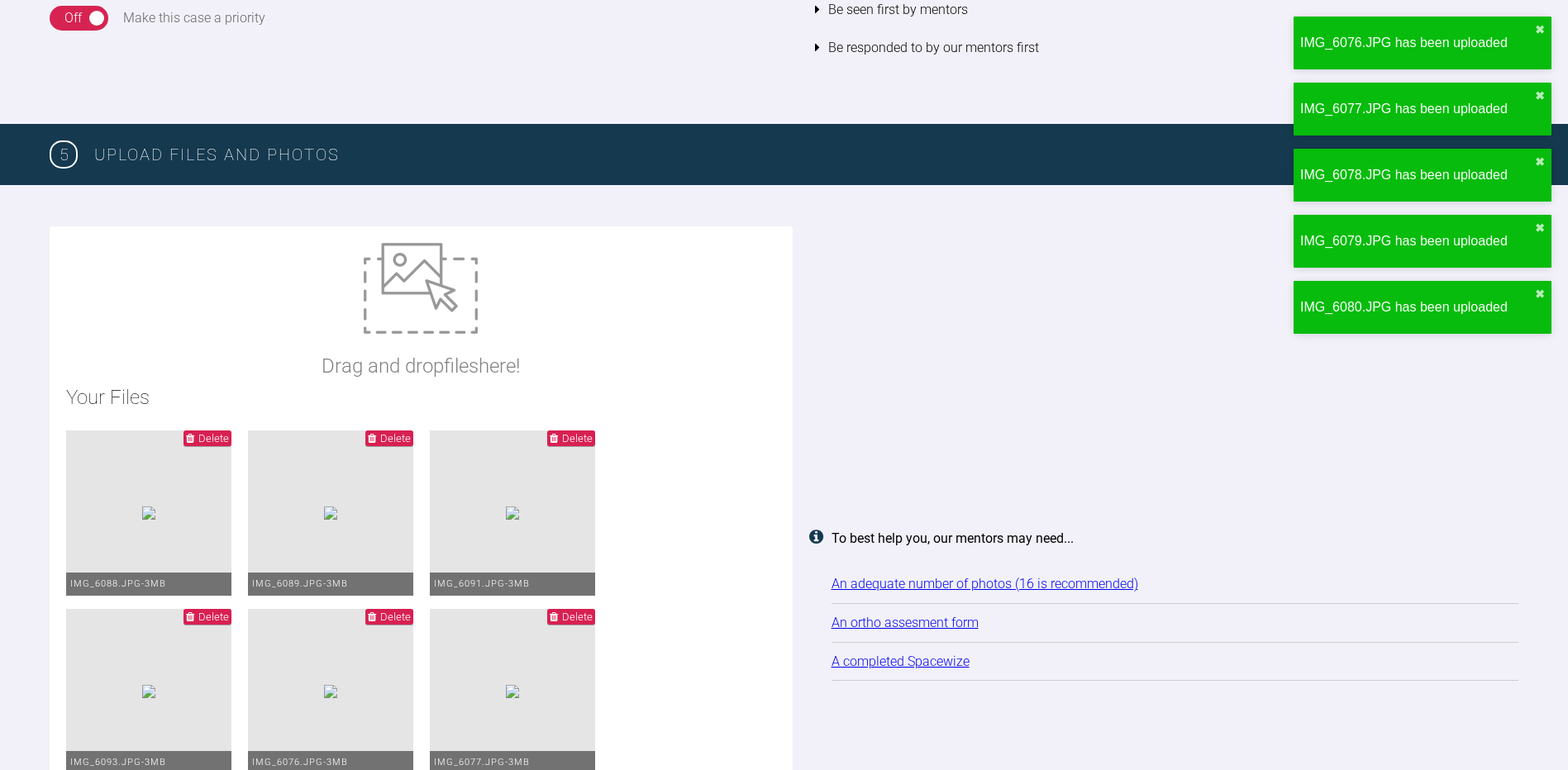
type input "C:\fakepath\IMG_6081.JPG"
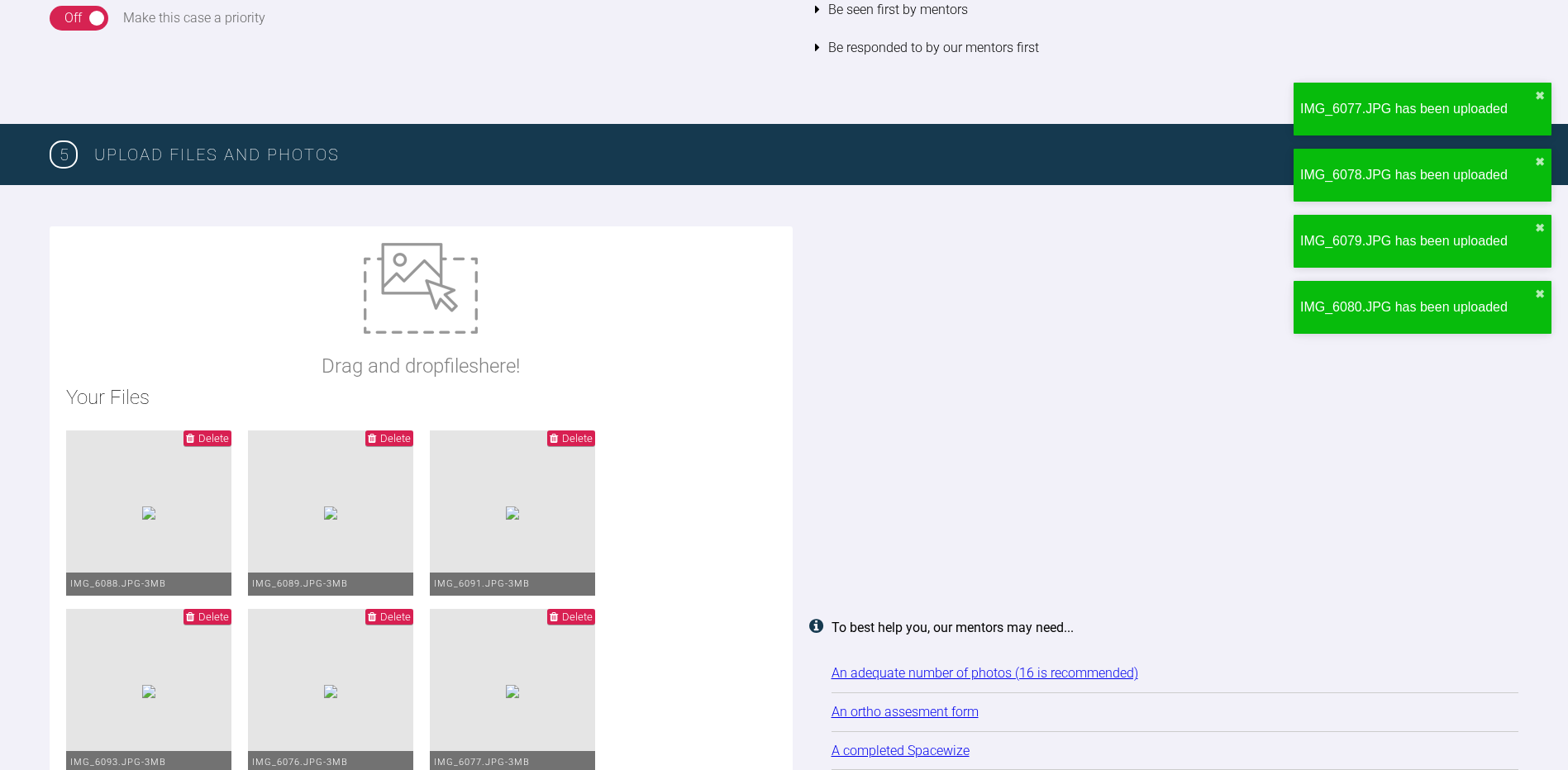
click at [418, 310] on img at bounding box center [420, 288] width 114 height 91
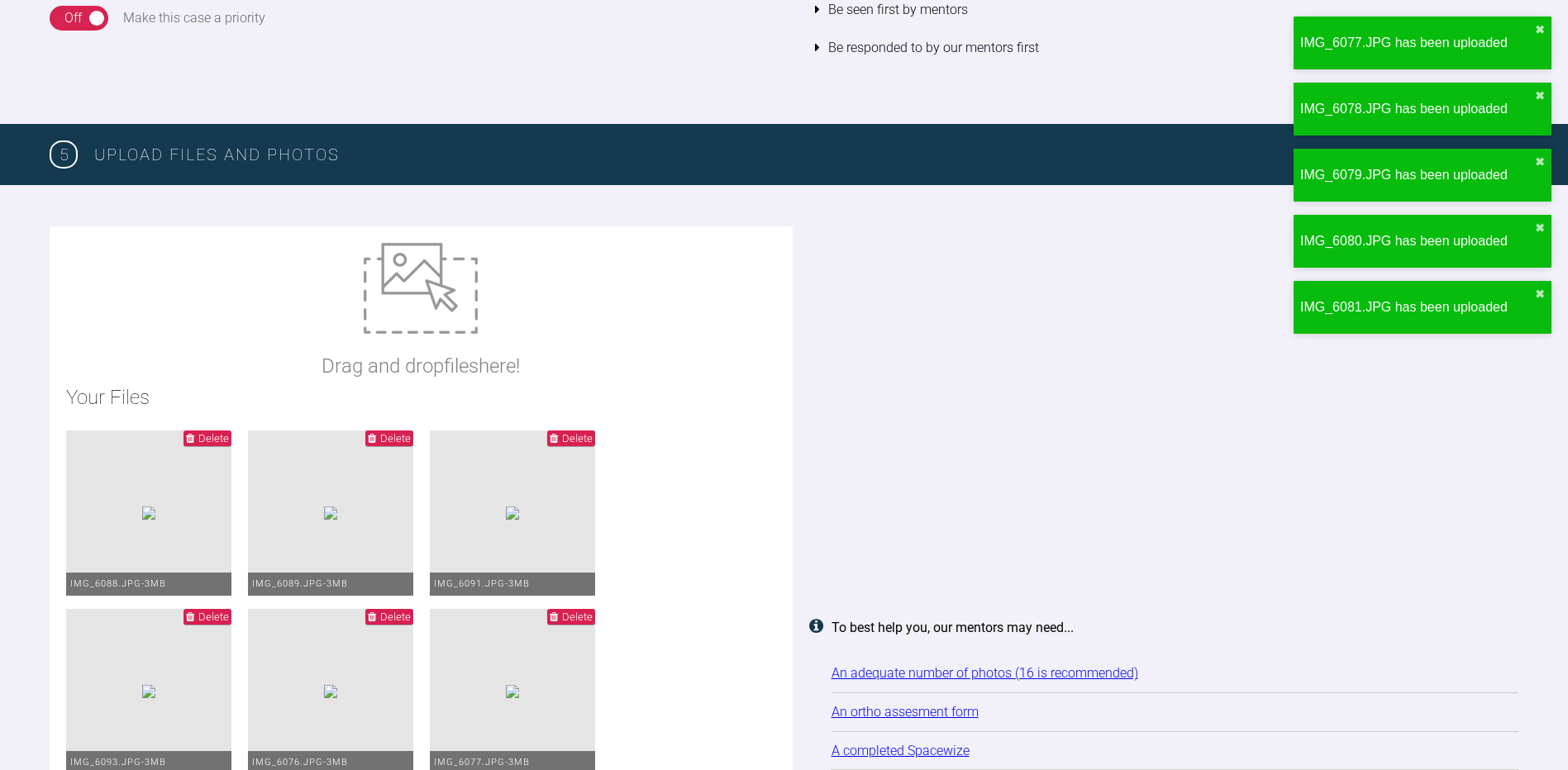
type input "C:\fakepath\IMG_6082.JPG"
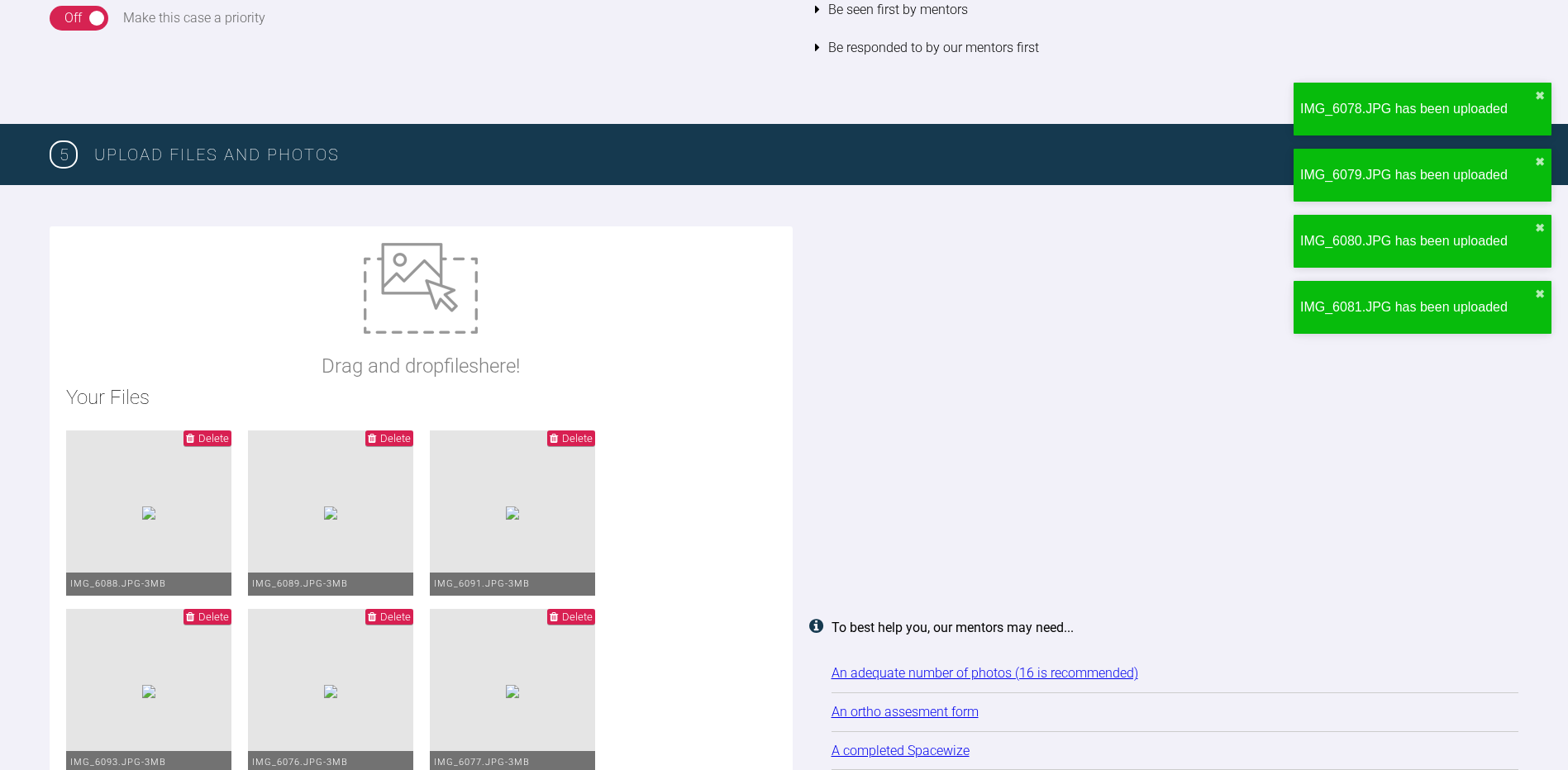
click at [451, 299] on img at bounding box center [420, 288] width 114 height 91
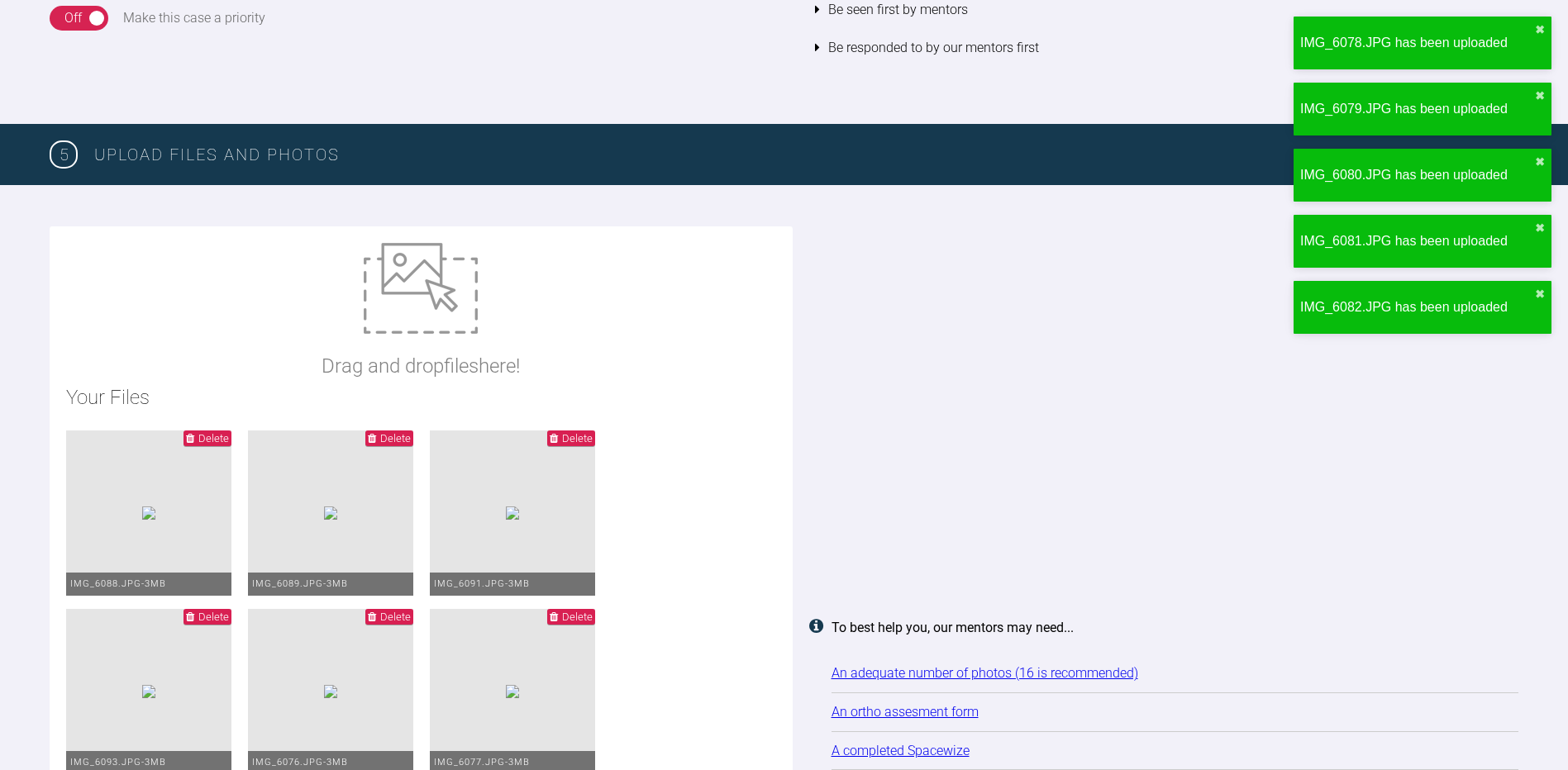
type input "C:\fakepath\IMG_6083.JPG"
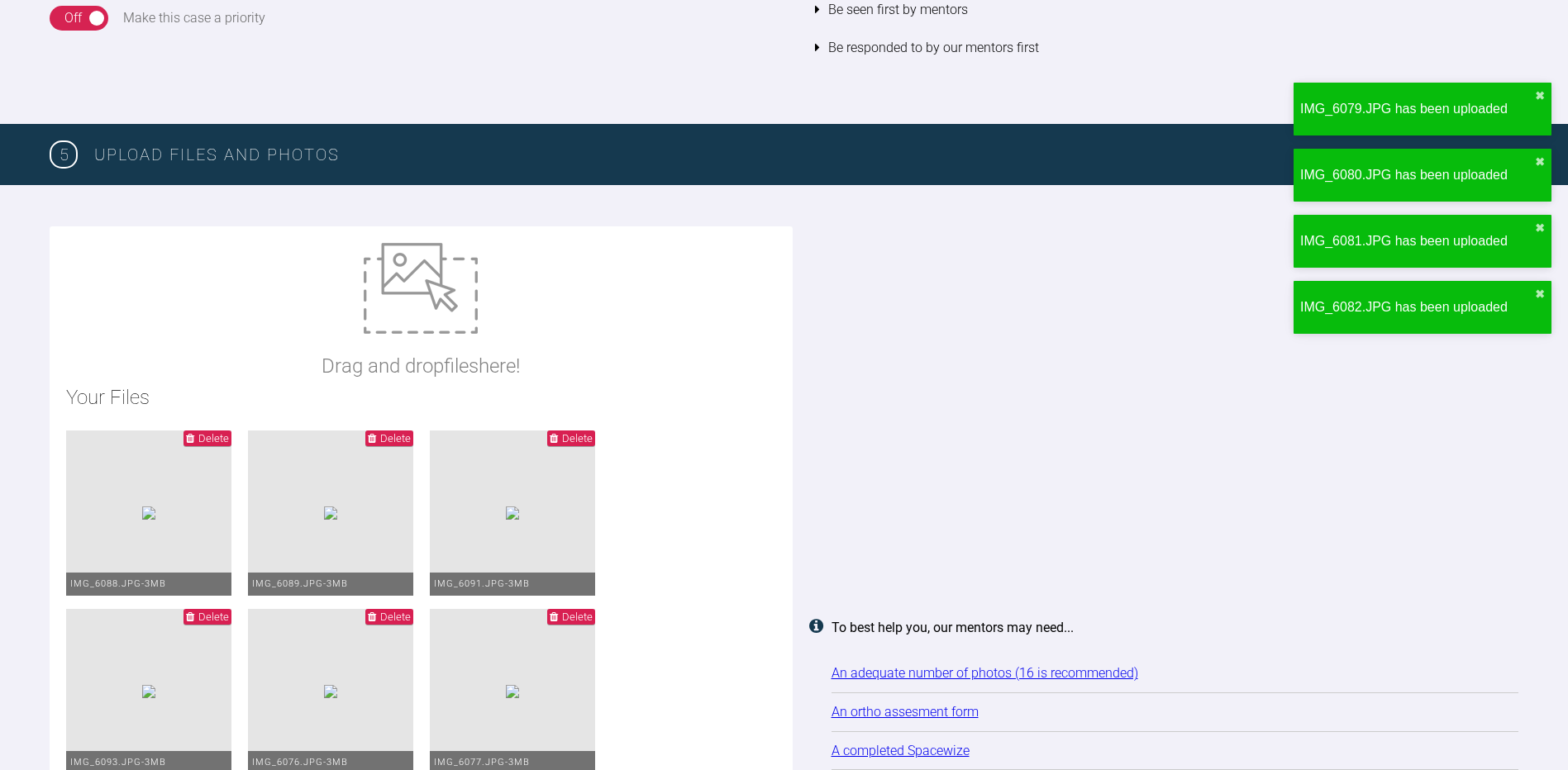
click at [435, 316] on img at bounding box center [420, 288] width 114 height 91
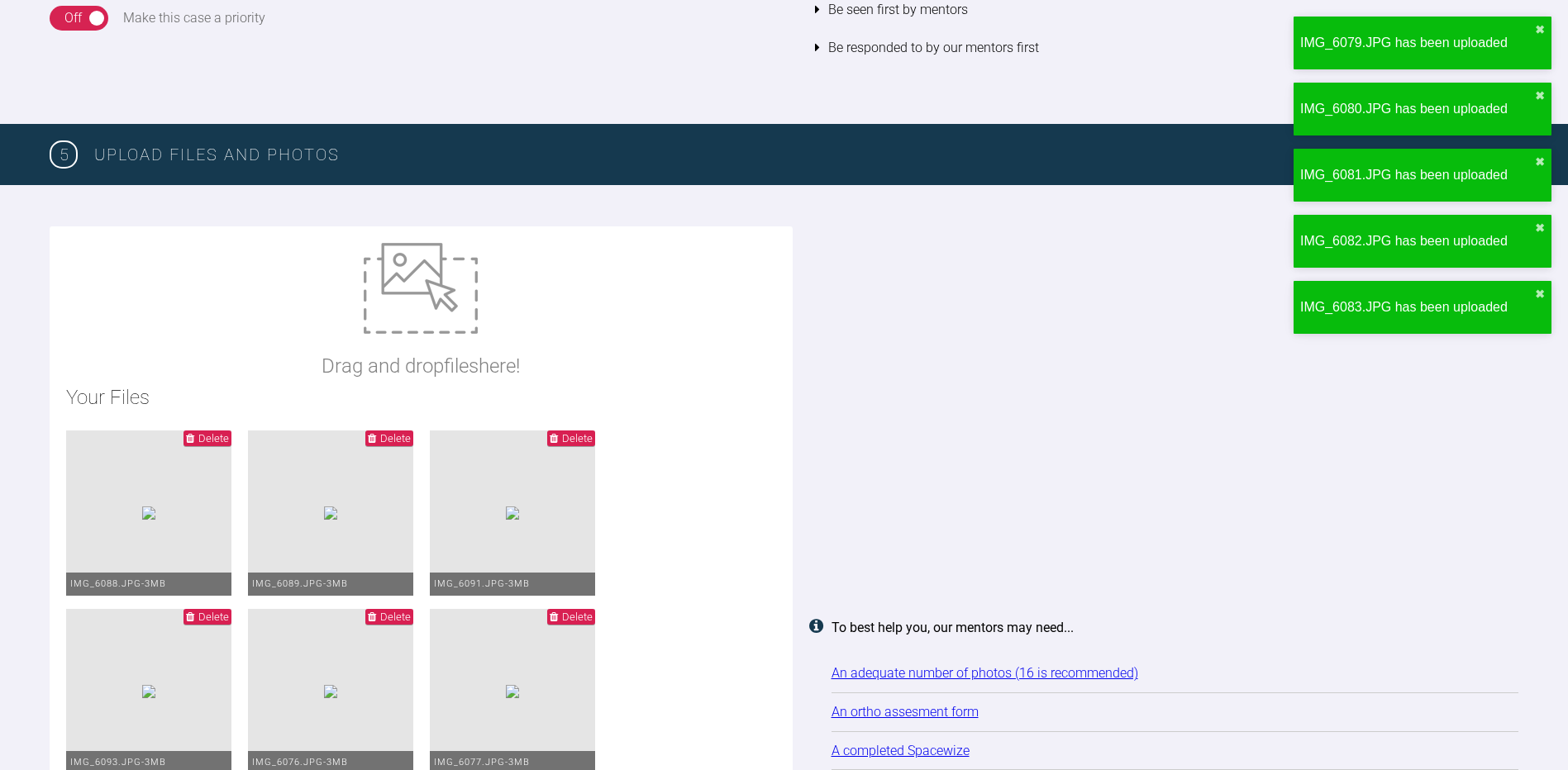
type input "C:\fakepath\IMG_6084.JPG"
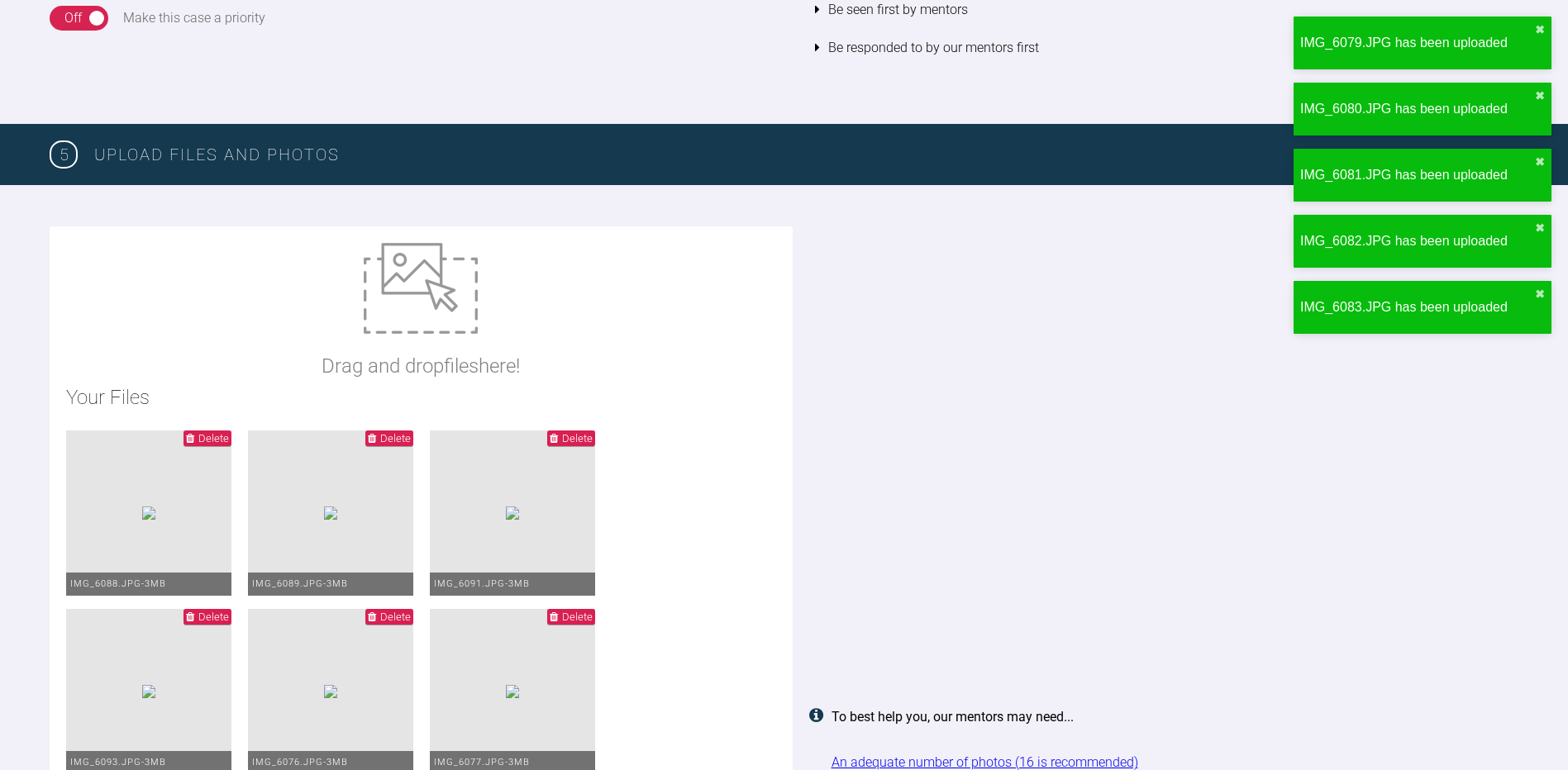
click at [443, 316] on img at bounding box center [420, 288] width 114 height 91
type input "C:\fakepath\IMG_6085.JPG"
click at [436, 310] on img at bounding box center [420, 288] width 114 height 91
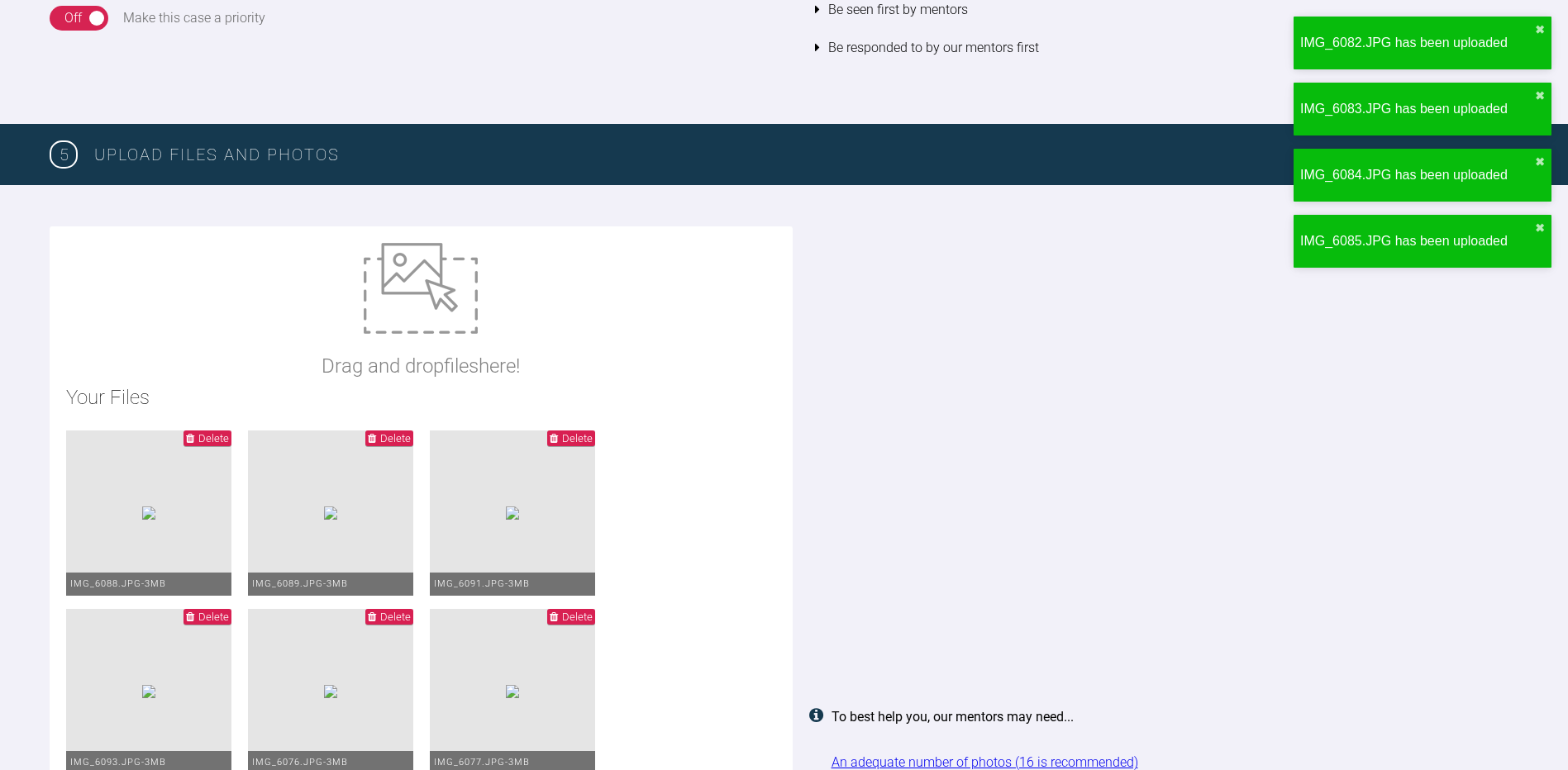
type input "C:\fakepath\IMG_6086.JPG"
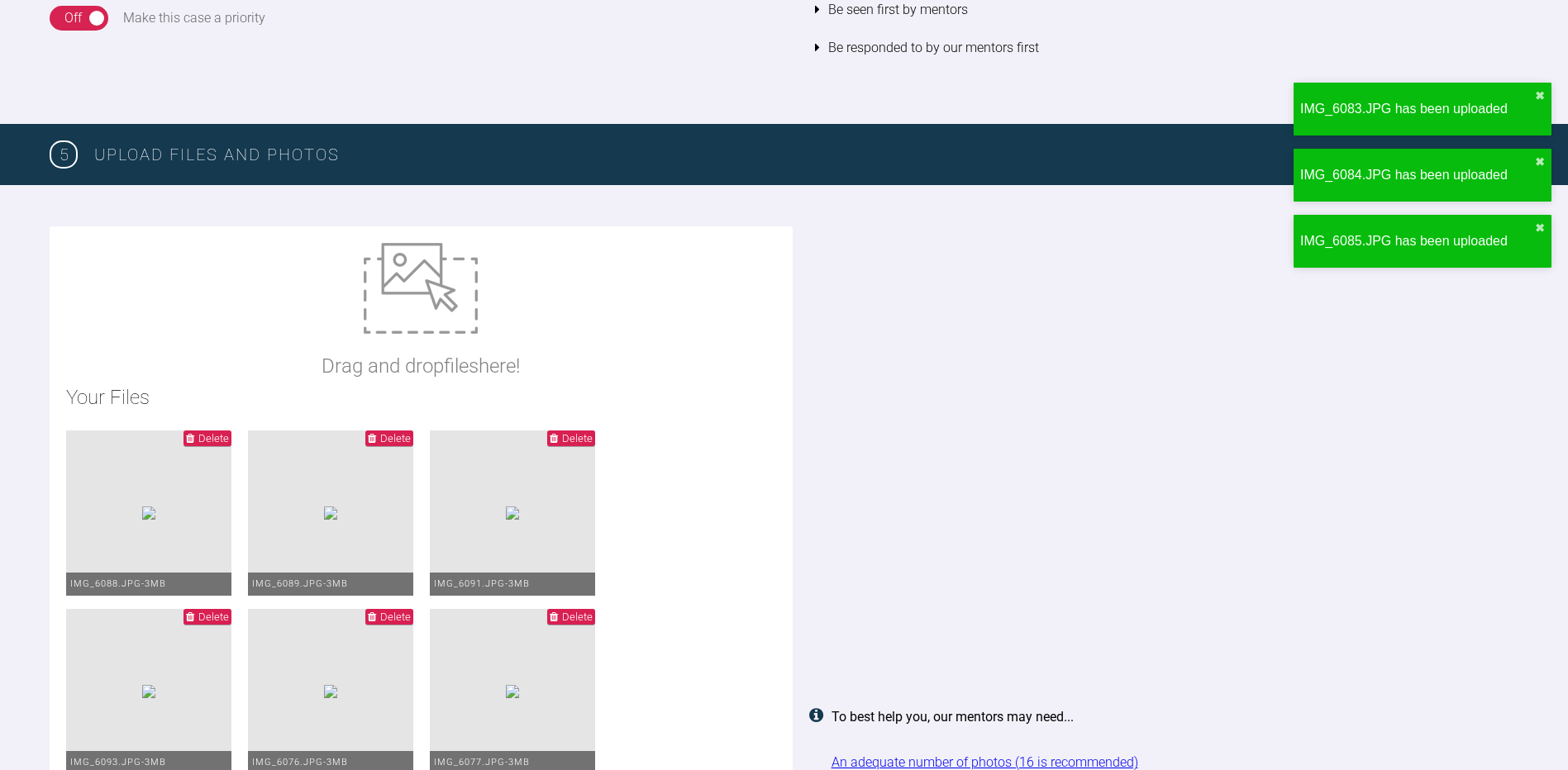
click at [413, 319] on img at bounding box center [420, 288] width 114 height 91
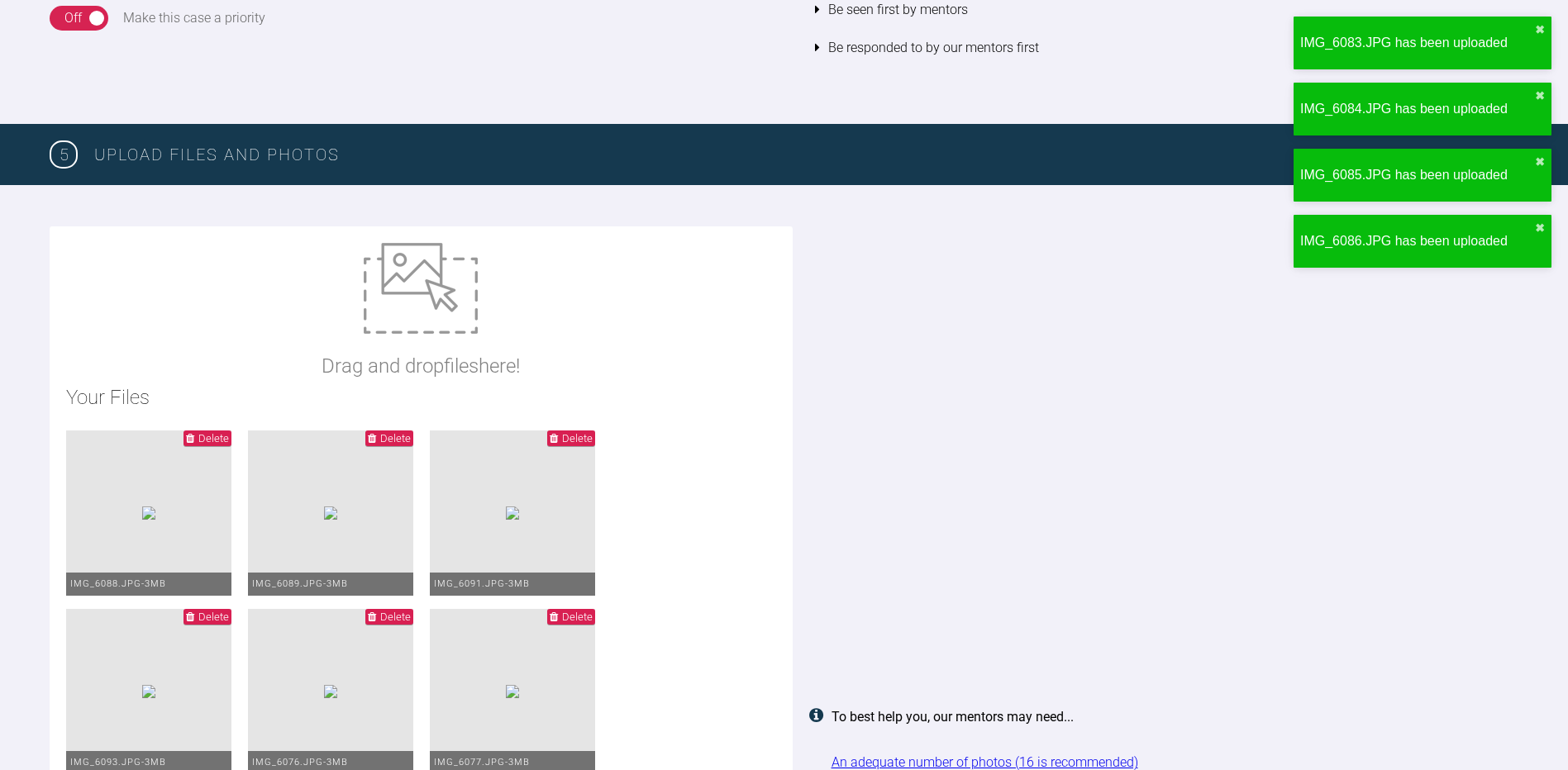
type input "C:\fakepath\IMG_6087.JPG"
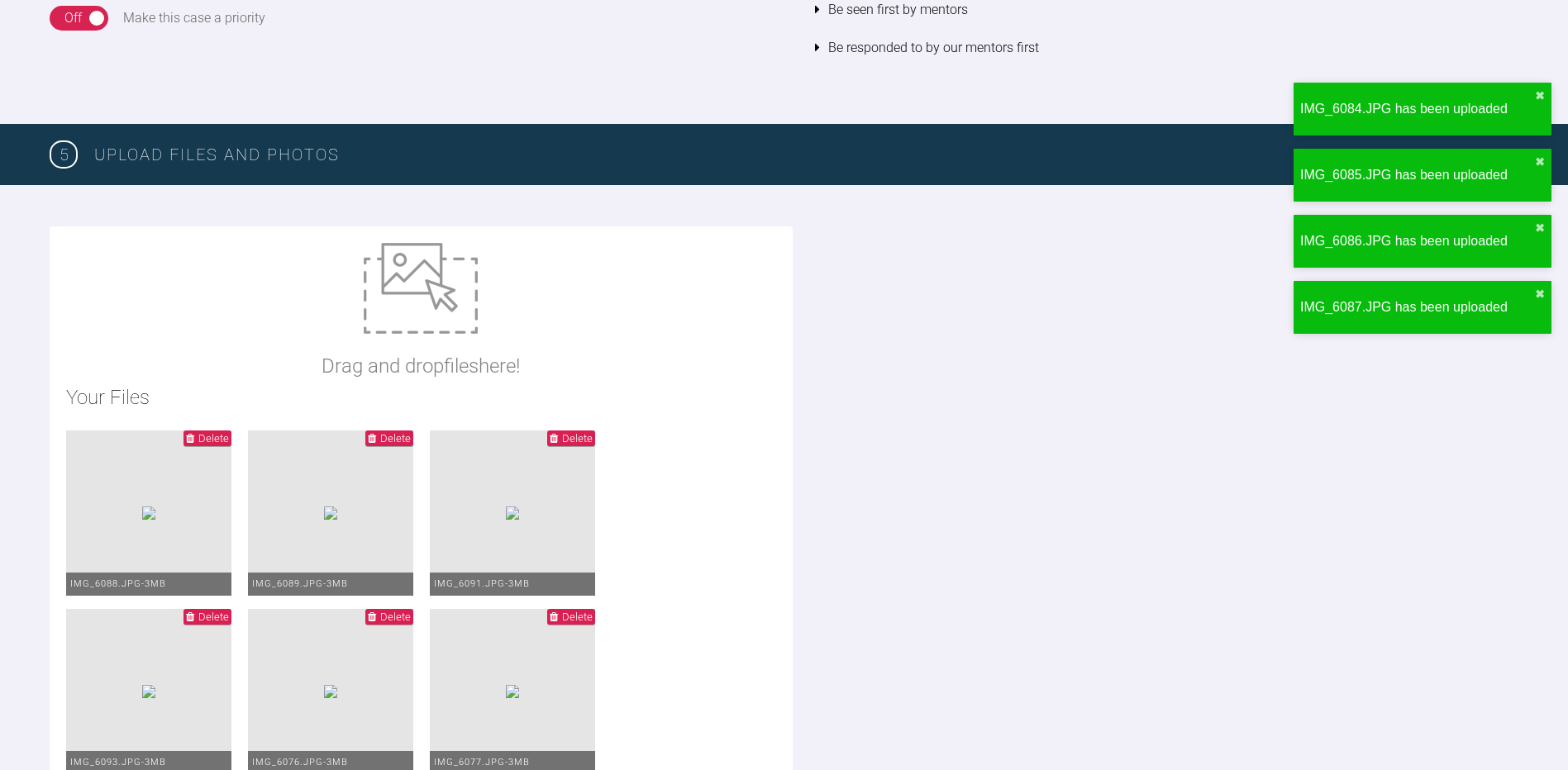
click at [470, 325] on img at bounding box center [420, 288] width 114 height 91
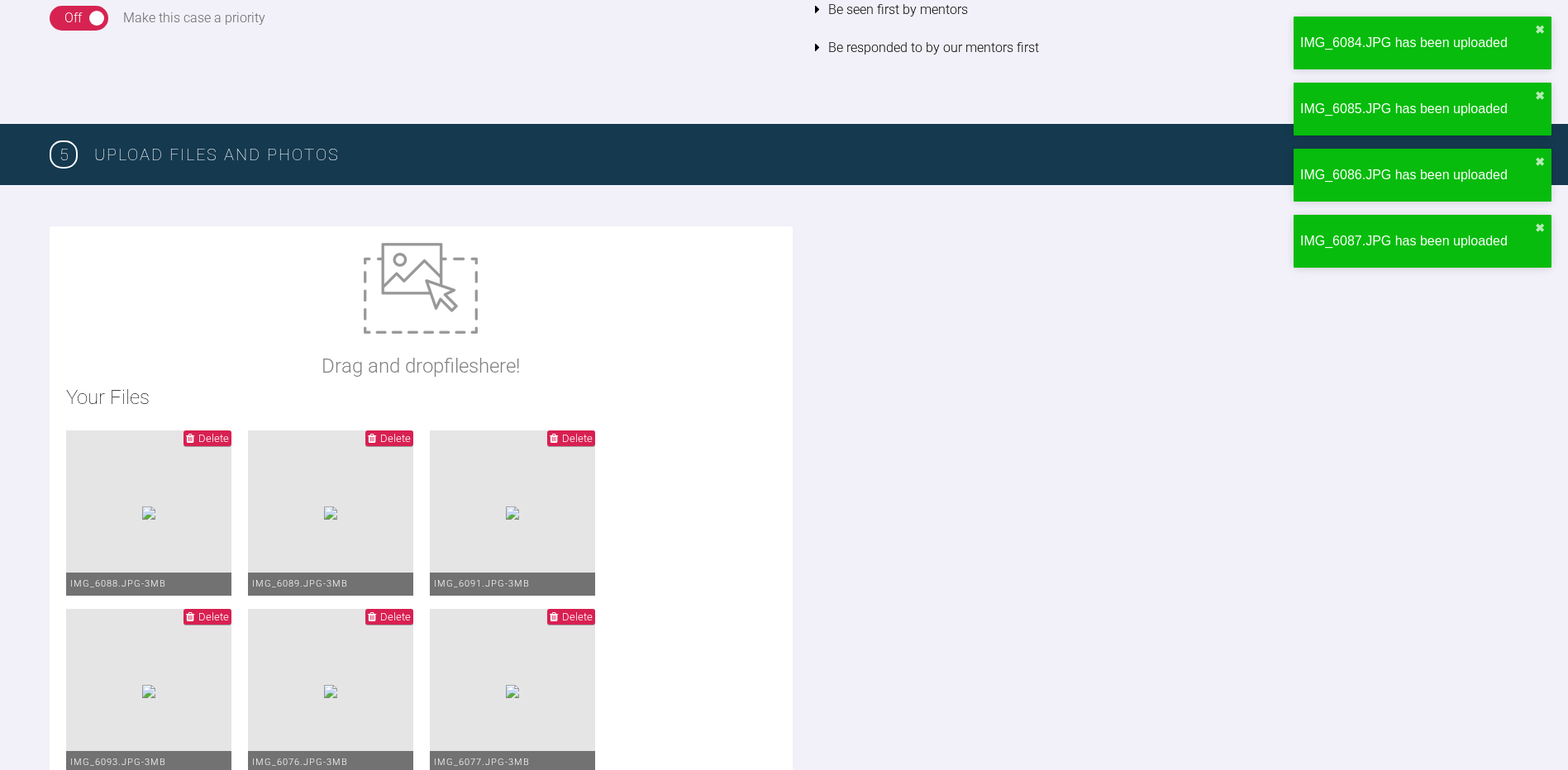
type input "C:\fakepath\2025-10-08 - Spacewize capture (1).png"
click at [437, 325] on img at bounding box center [420, 288] width 114 height 91
type input "C:\fakepath\2025-10-08 - Spacewize capture.png"
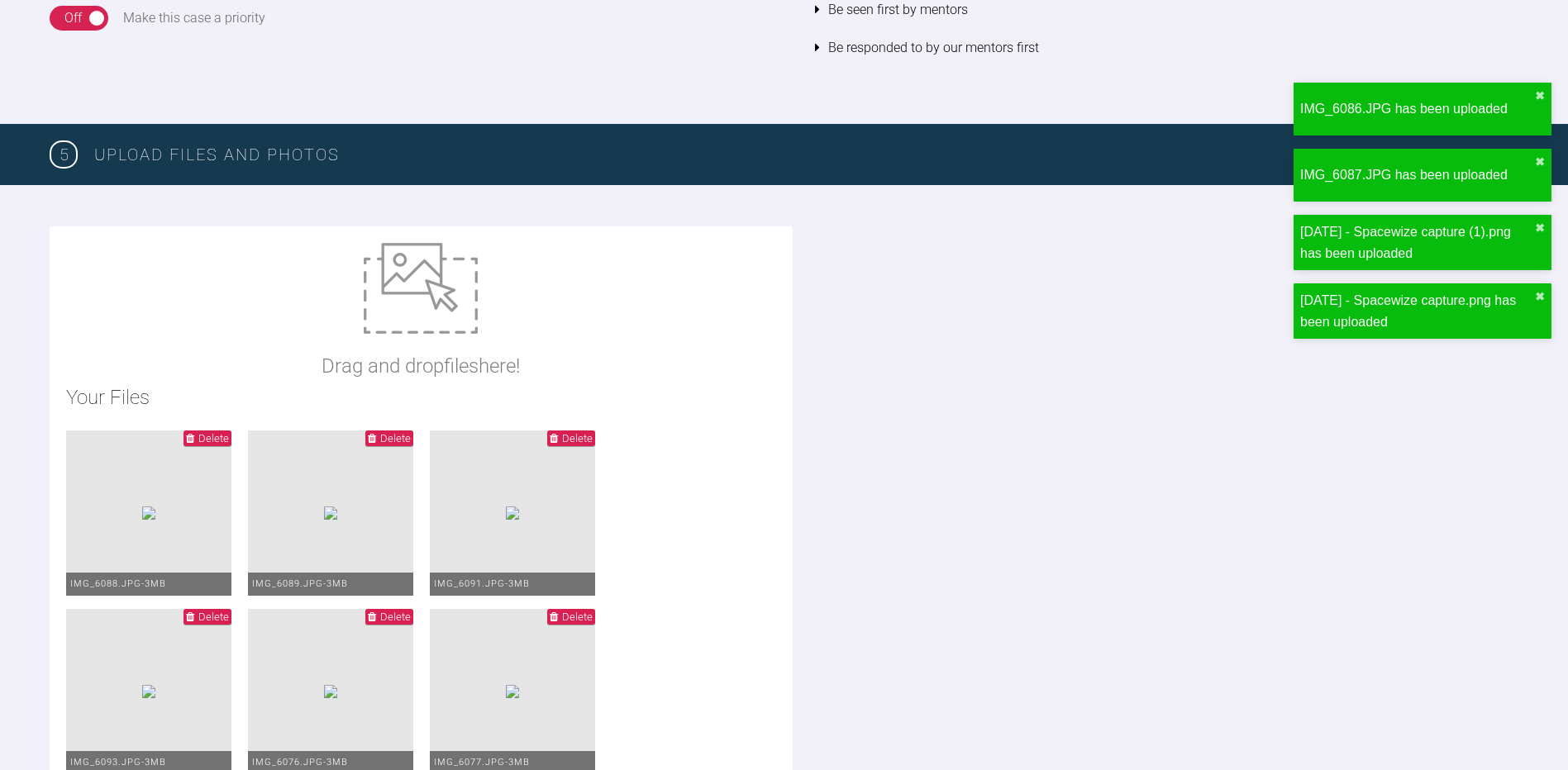
click at [425, 321] on img at bounding box center [420, 288] width 114 height 91
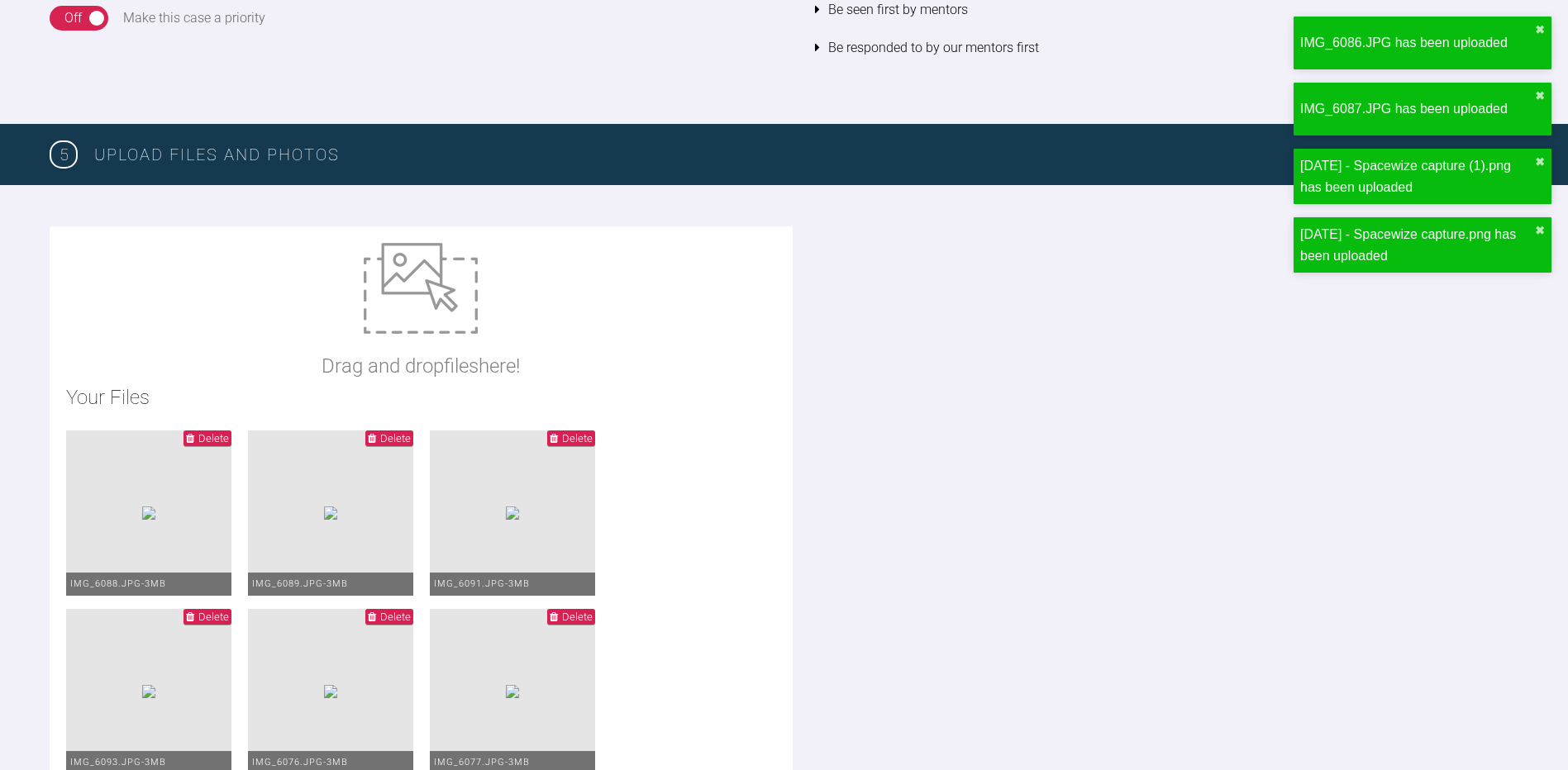
type input "C:\fakepath\ortho assess 2025.10.08 14-21-18-887.pdf"
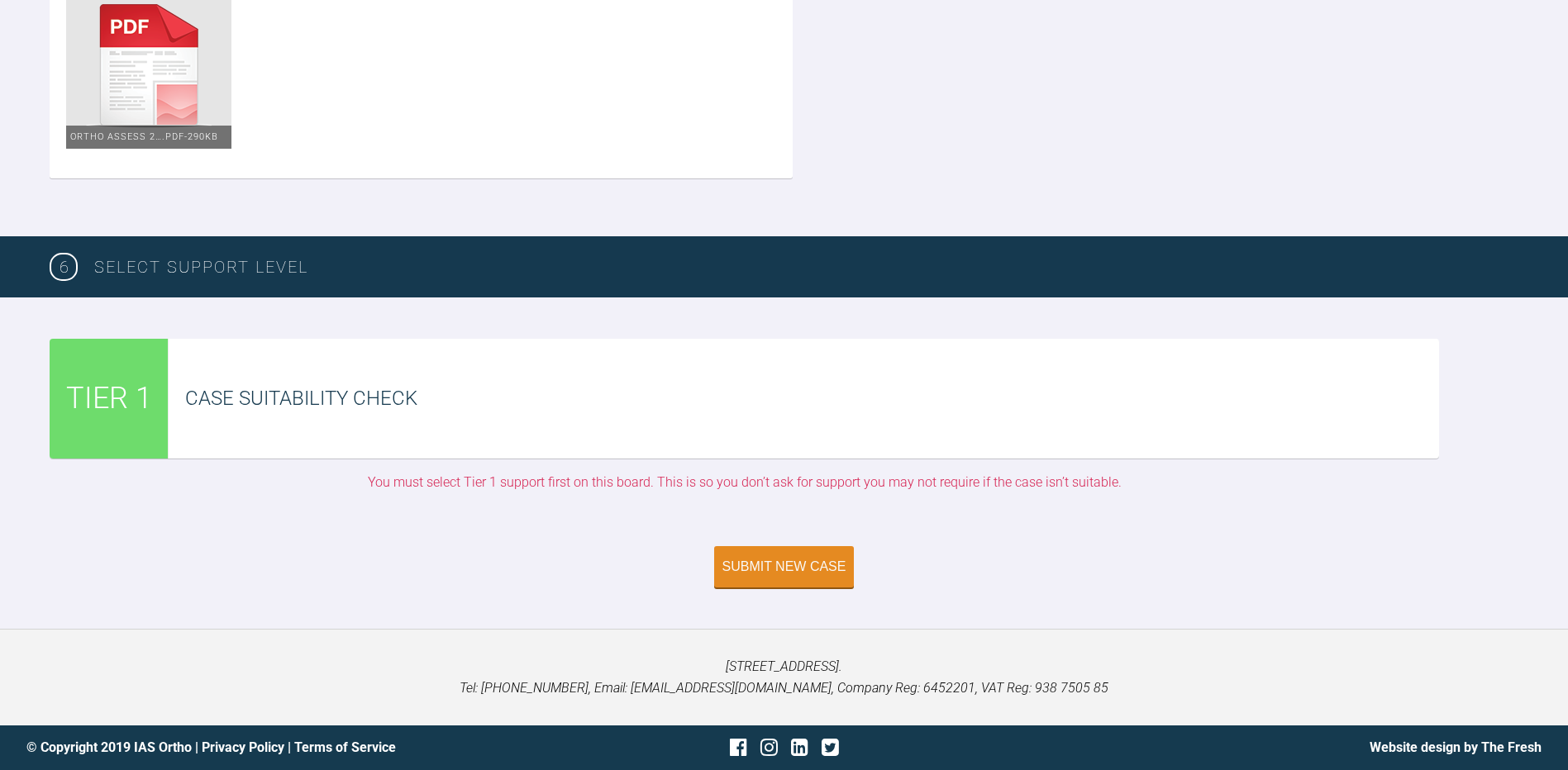
scroll to position [3970, 0]
click at [830, 589] on button "Submit New Case" at bounding box center [784, 568] width 141 height 41
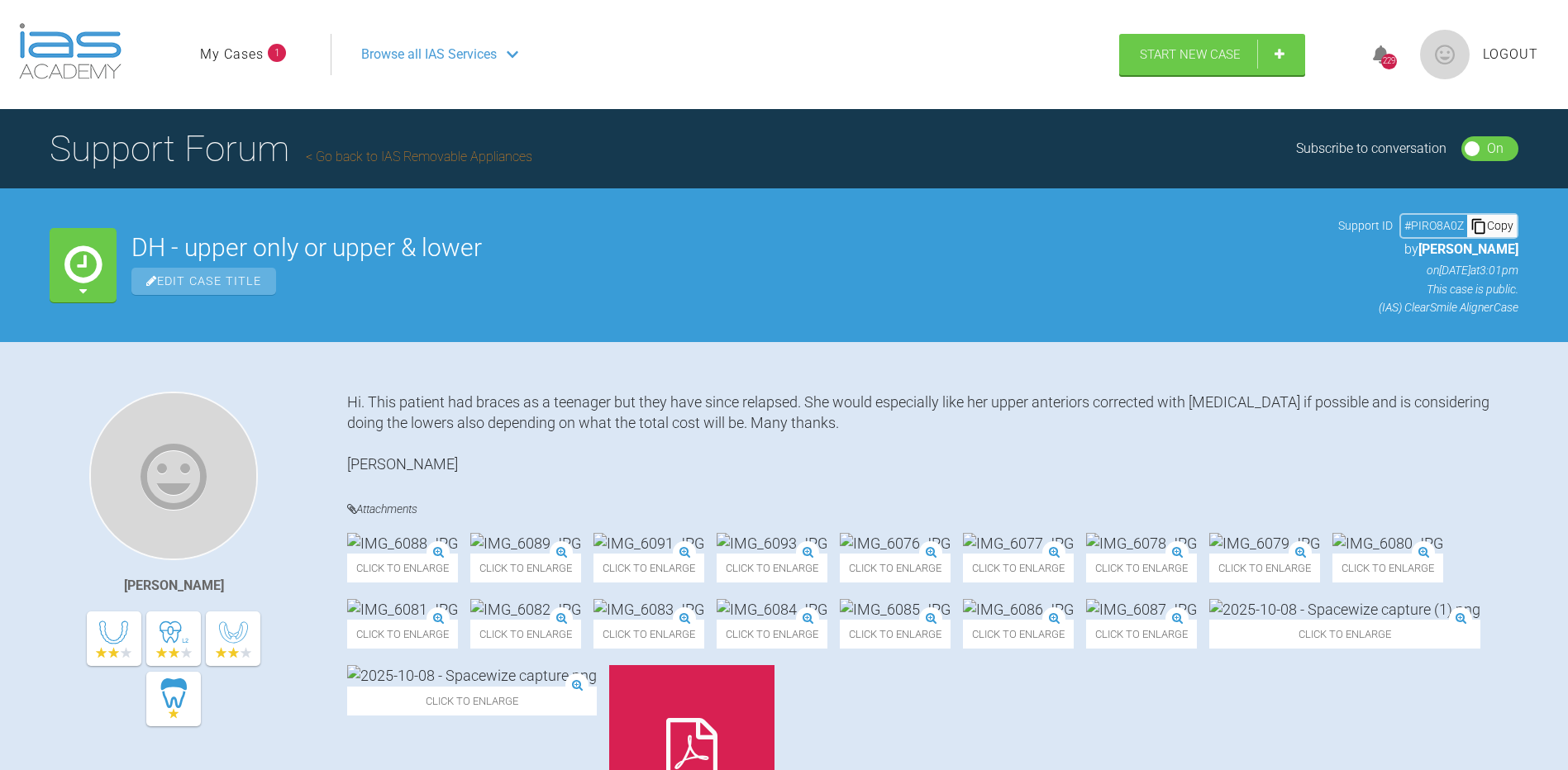
click at [242, 43] on ul "My Cases 1" at bounding box center [265, 55] width 130 height 41
click at [244, 54] on link "My Cases" at bounding box center [231, 54] width 63 height 21
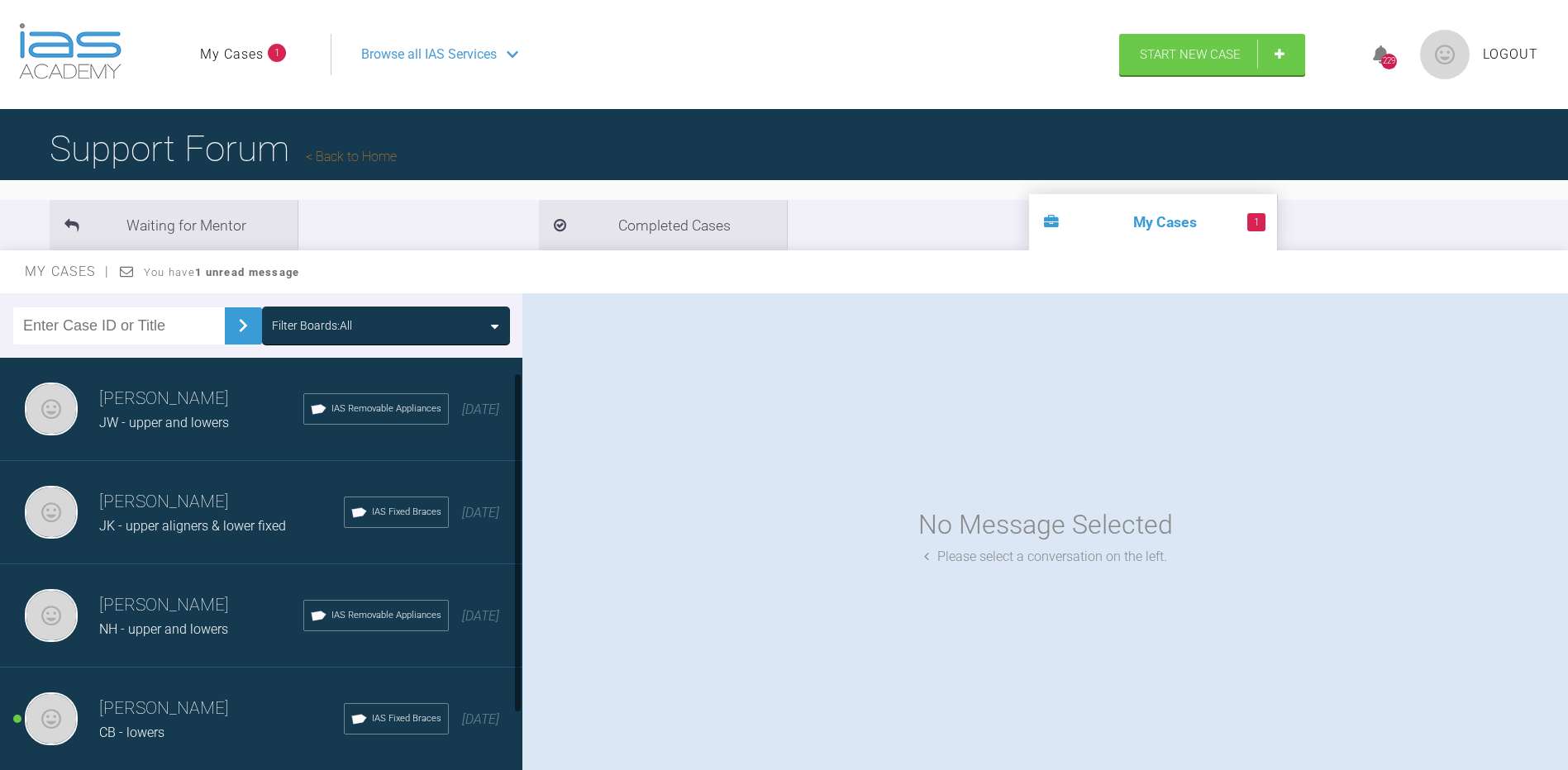
scroll to position [82, 0]
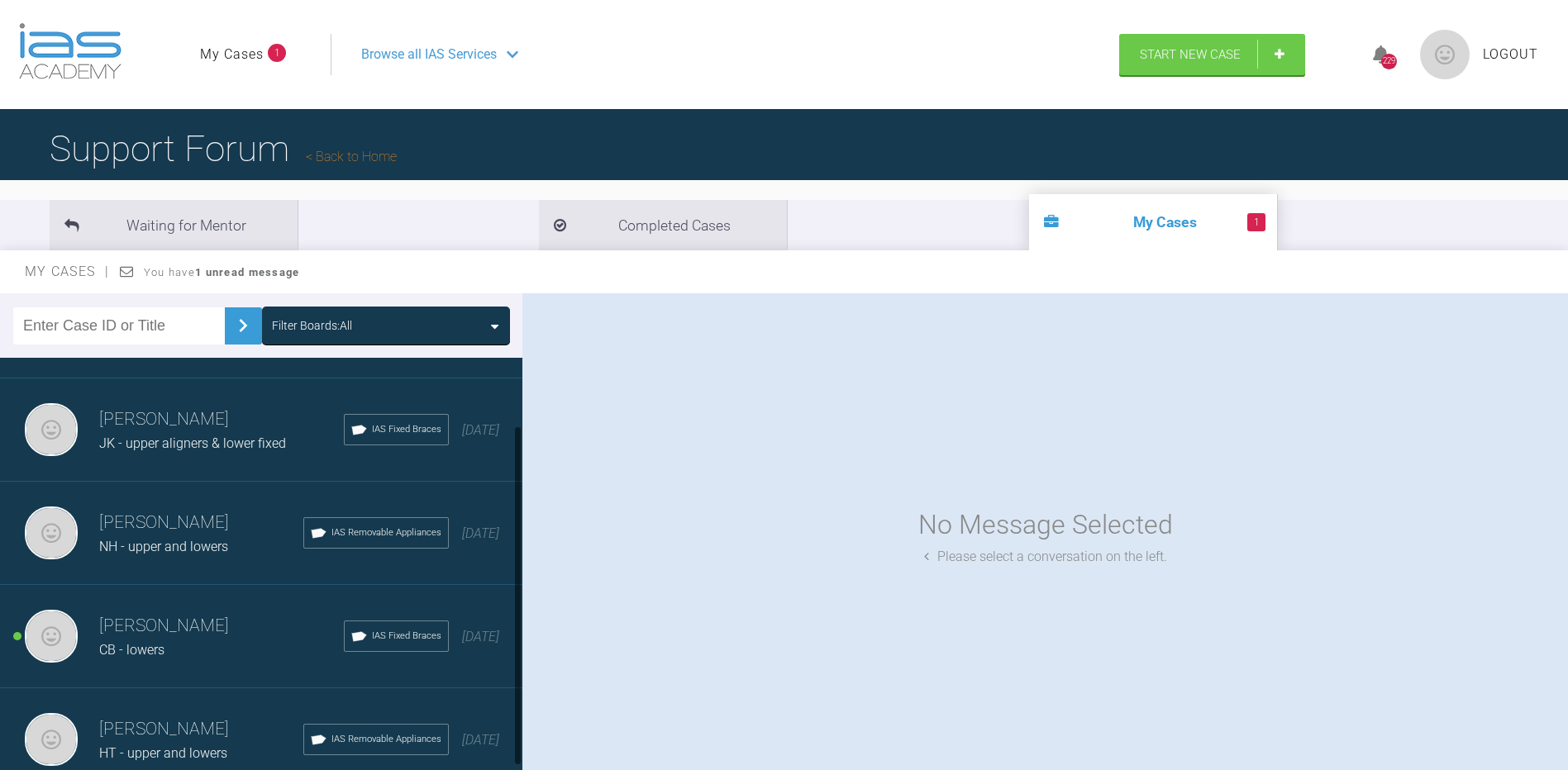
click at [148, 644] on span "CB - lowers" at bounding box center [132, 650] width 65 height 15
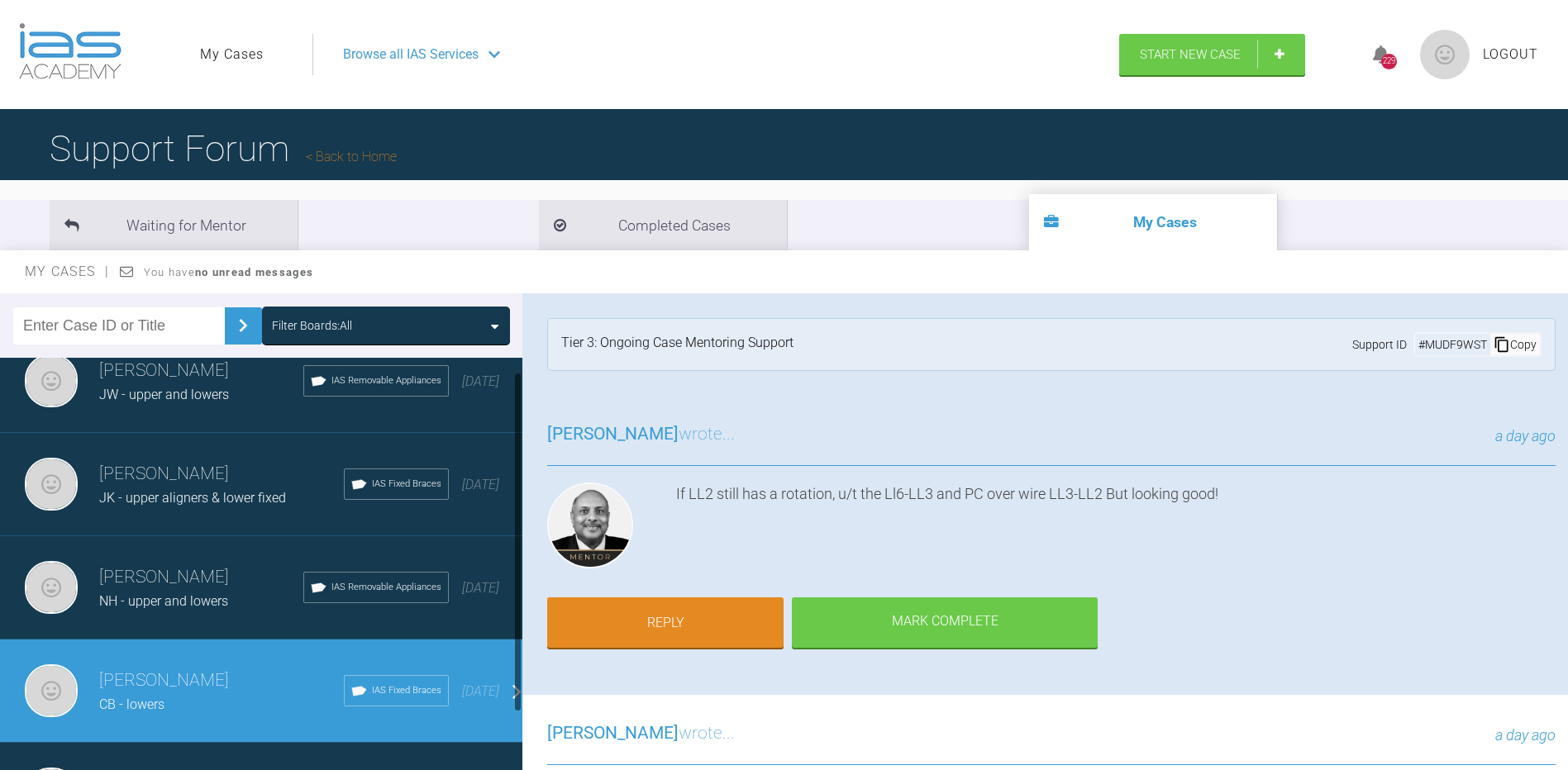
scroll to position [0, 0]
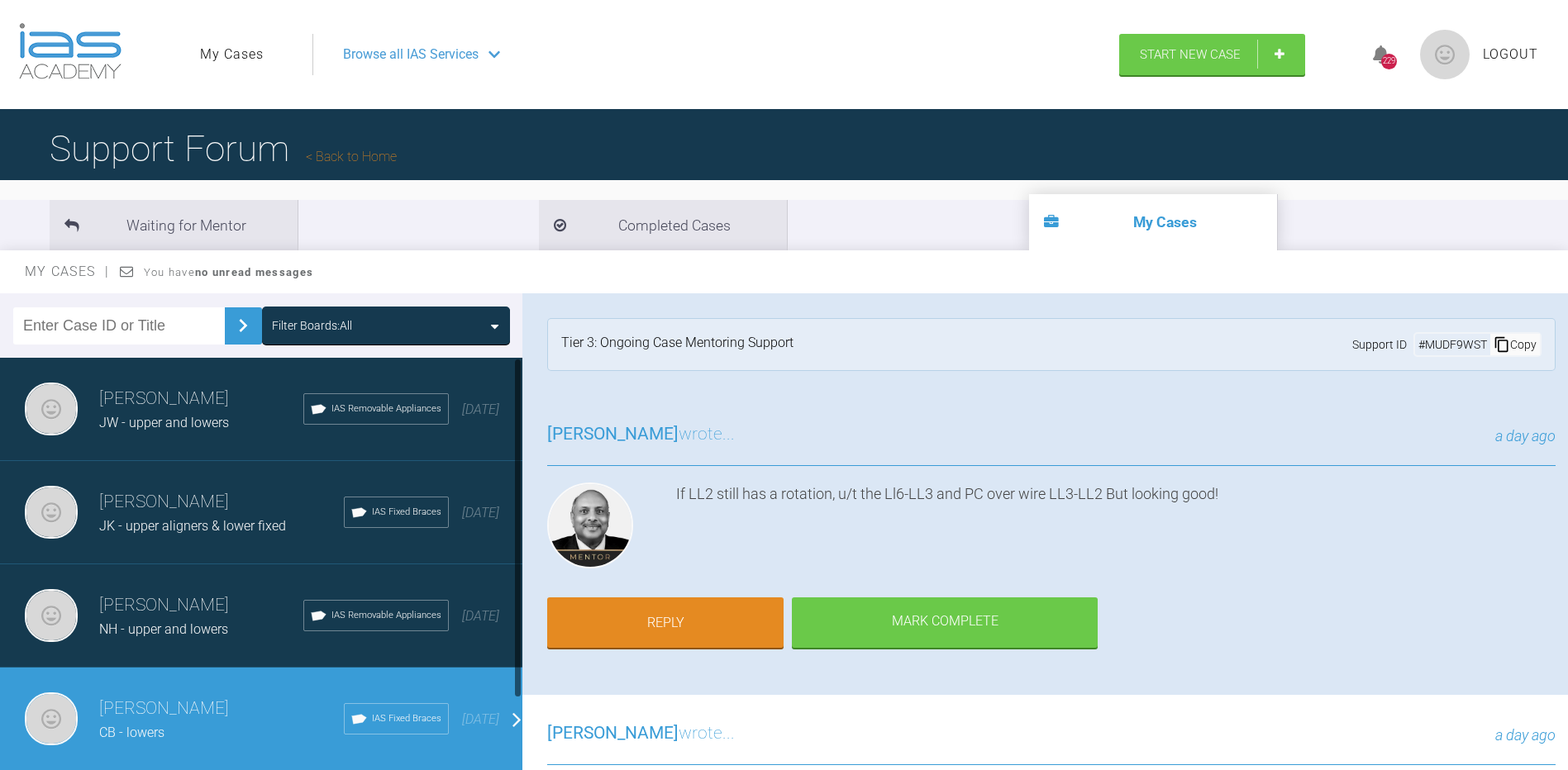
click at [183, 489] on h3 "Peter Steele" at bounding box center [221, 502] width 244 height 28
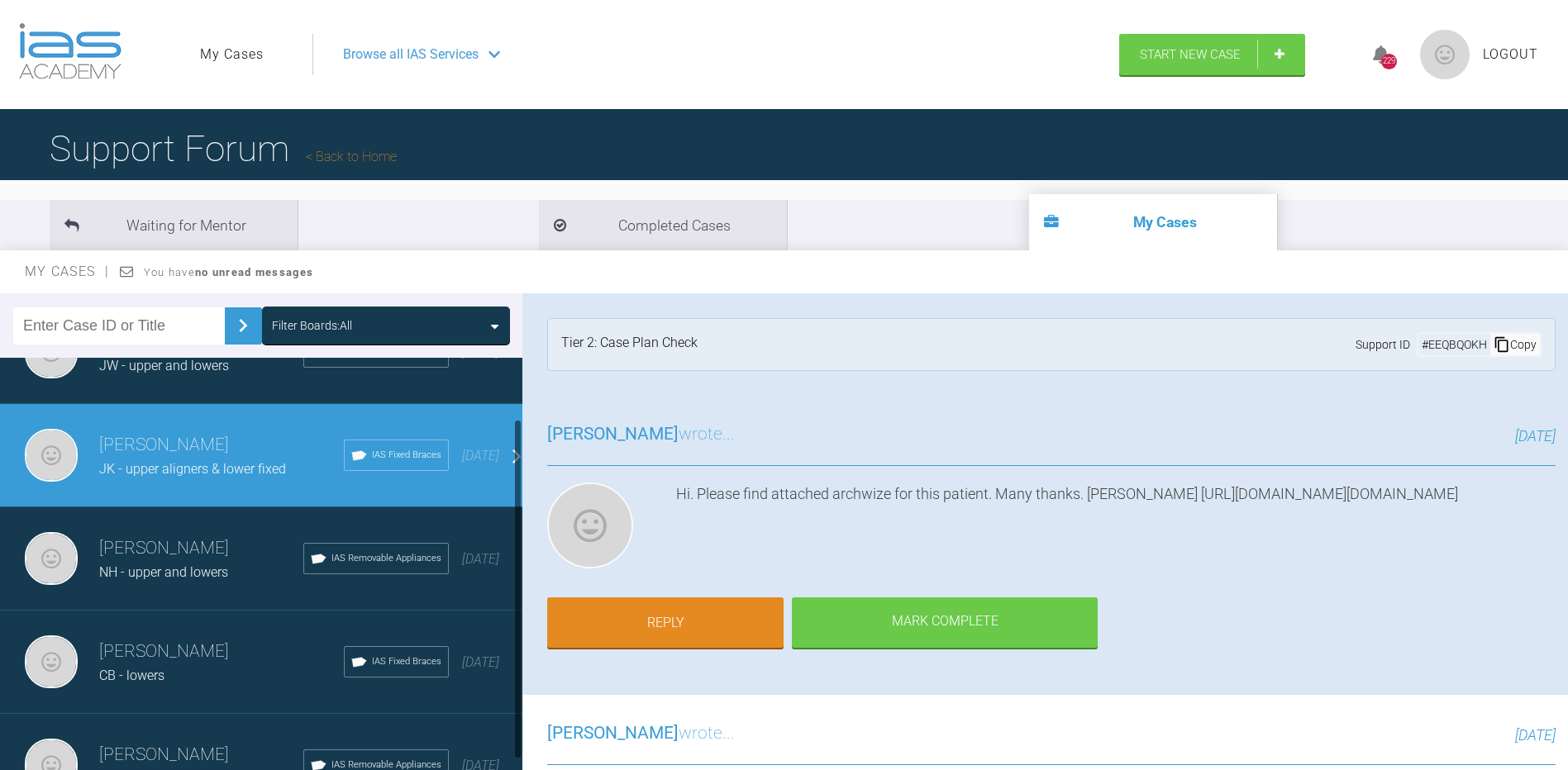
scroll to position [82, 0]
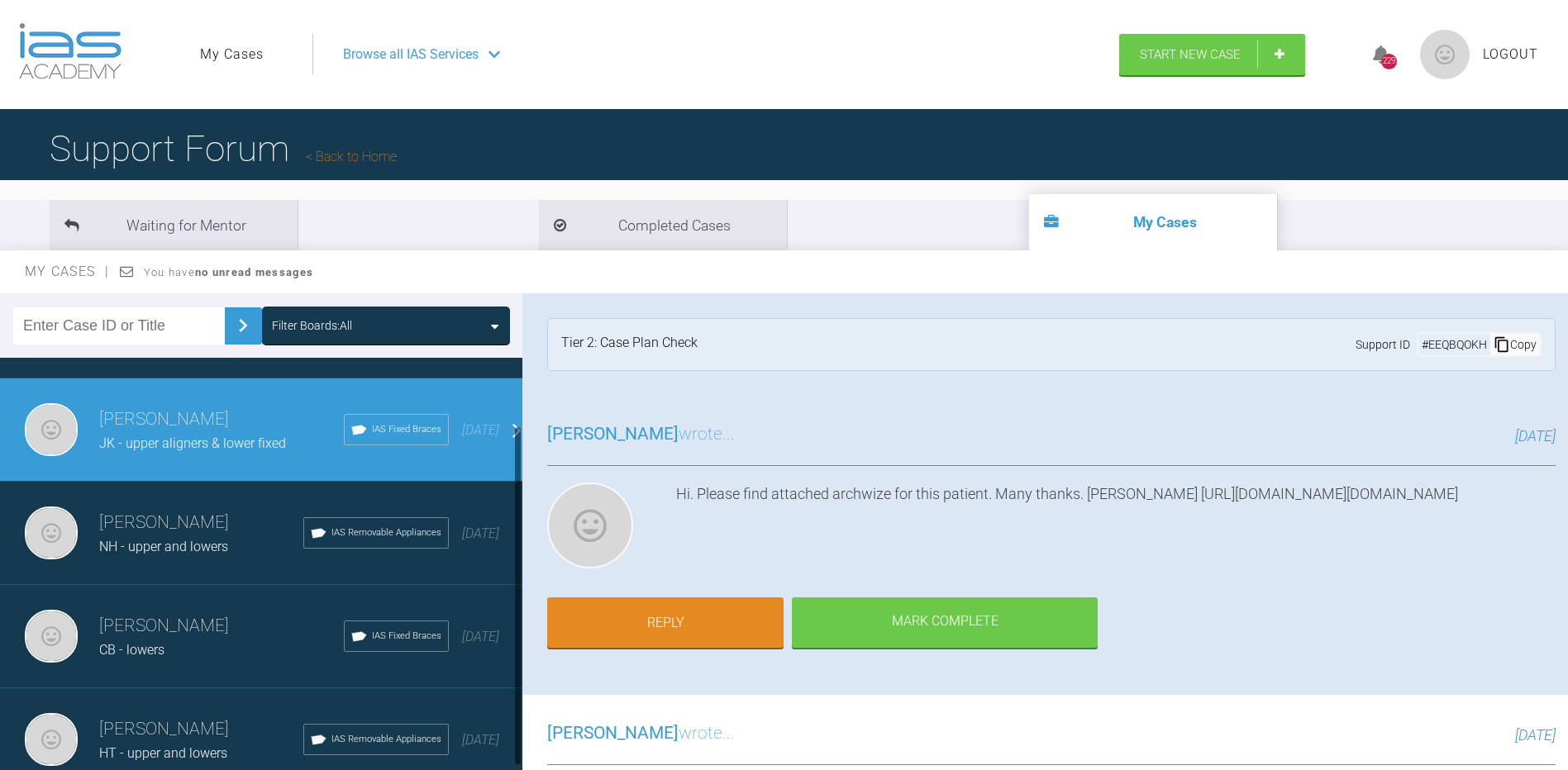
click at [153, 648] on span "CB - lowers" at bounding box center [132, 650] width 65 height 15
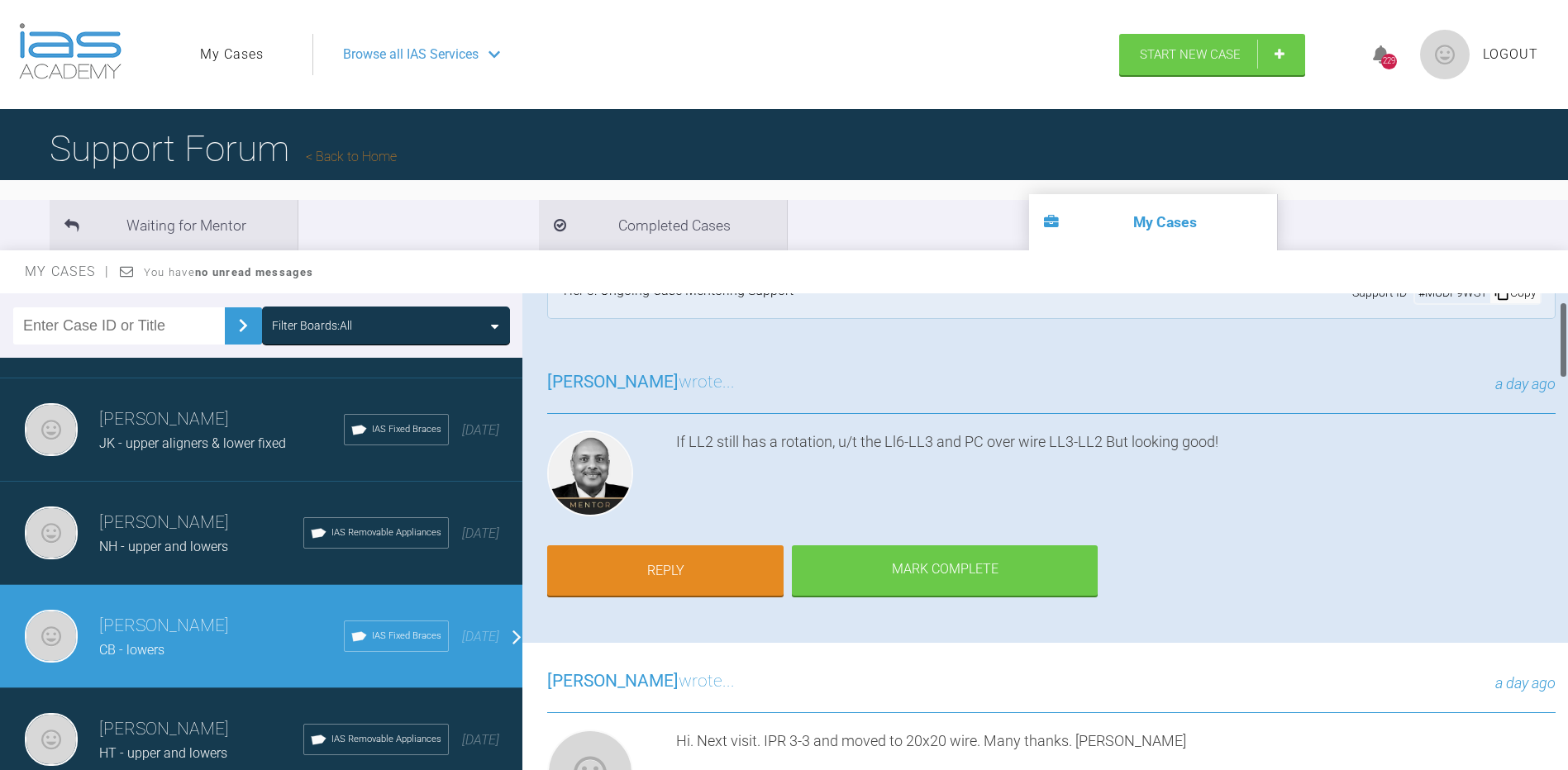
scroll to position [0, 0]
